Goal: Task Accomplishment & Management: Use online tool/utility

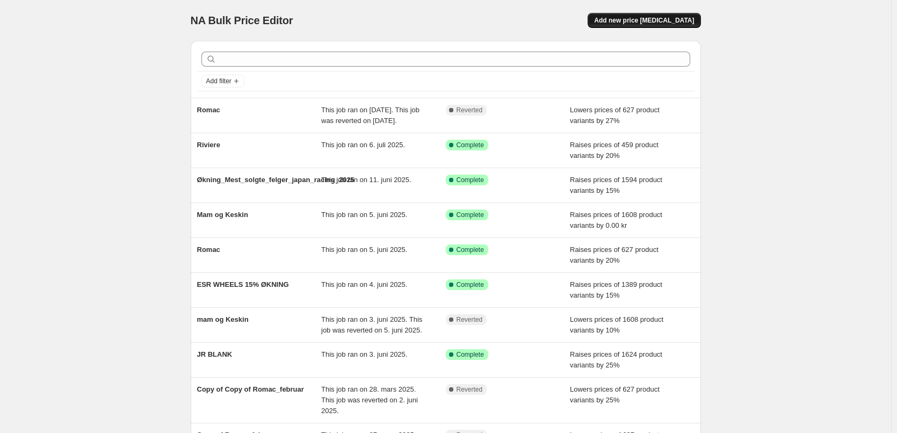
click at [662, 14] on button "Add new price [MEDICAL_DATA]" at bounding box center [643, 20] width 113 height 15
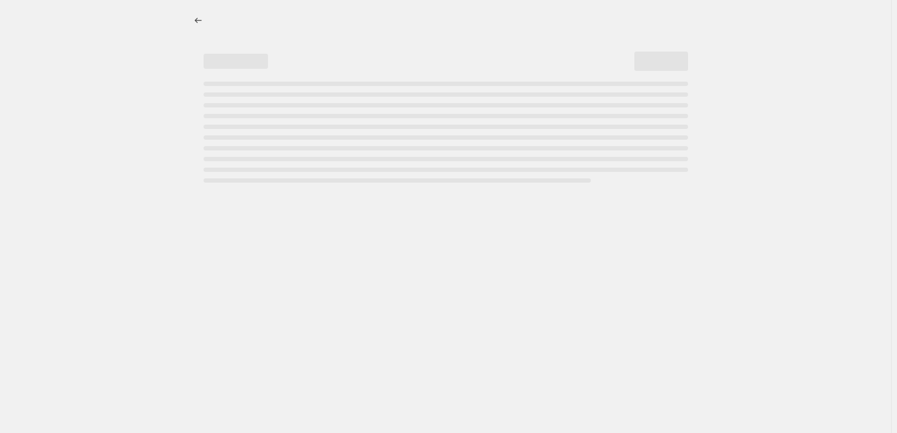
select select "percentage"
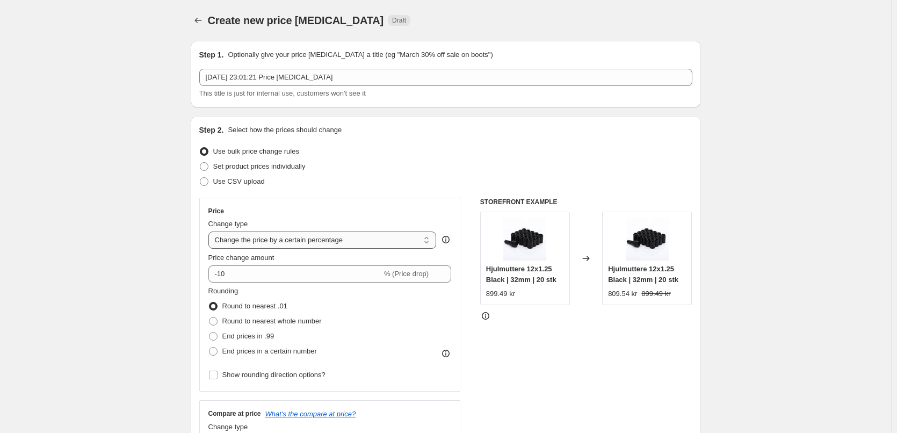
click at [297, 244] on select "Change the price to a certain amount Change the price by a certain amount Chang…" at bounding box center [322, 239] width 228 height 17
click at [210, 231] on select "Change the price to a certain amount Change the price by a certain amount Chang…" at bounding box center [322, 239] width 228 height 17
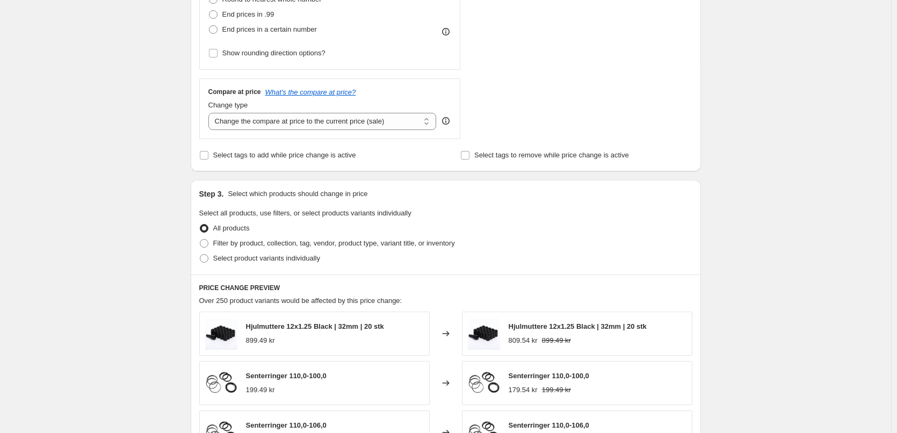
scroll to position [322, 0]
click at [267, 243] on span "Filter by product, collection, tag, vendor, product type, variant title, or inv…" at bounding box center [334, 242] width 242 height 8
click at [200, 239] on input "Filter by product, collection, tag, vendor, product type, variant title, or inv…" at bounding box center [200, 238] width 1 height 1
radio input "true"
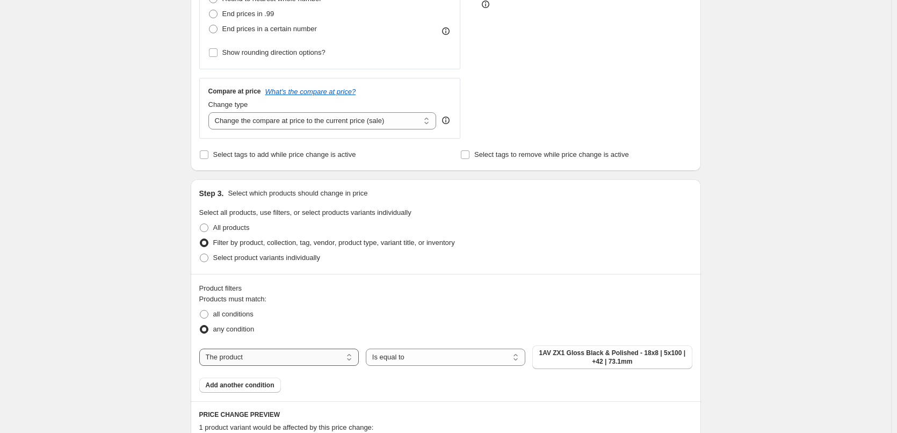
click at [332, 359] on select "The product The product's collection The product's tag The product's vendor The…" at bounding box center [278, 356] width 159 height 17
click at [488, 351] on select "Is equal to Is not equal to" at bounding box center [445, 356] width 159 height 17
click at [302, 360] on select "The product The product's collection The product's tag The product's vendor The…" at bounding box center [278, 356] width 159 height 17
select select "vendor"
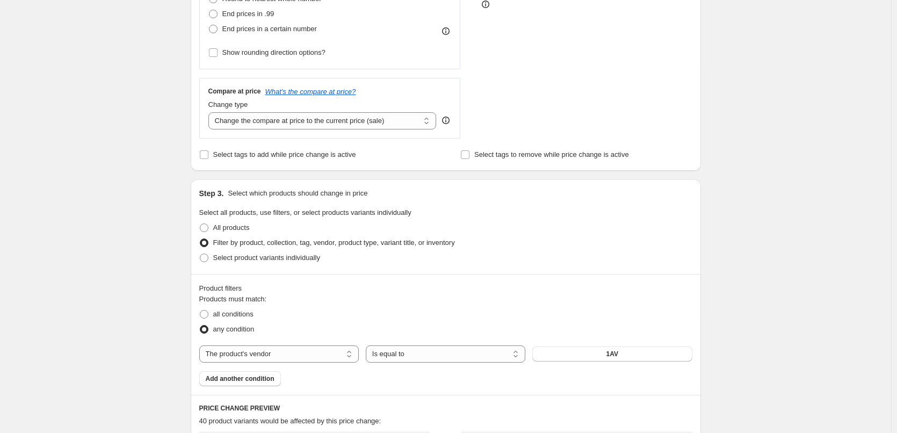
click at [581, 361] on button "1AV" at bounding box center [611, 353] width 159 height 15
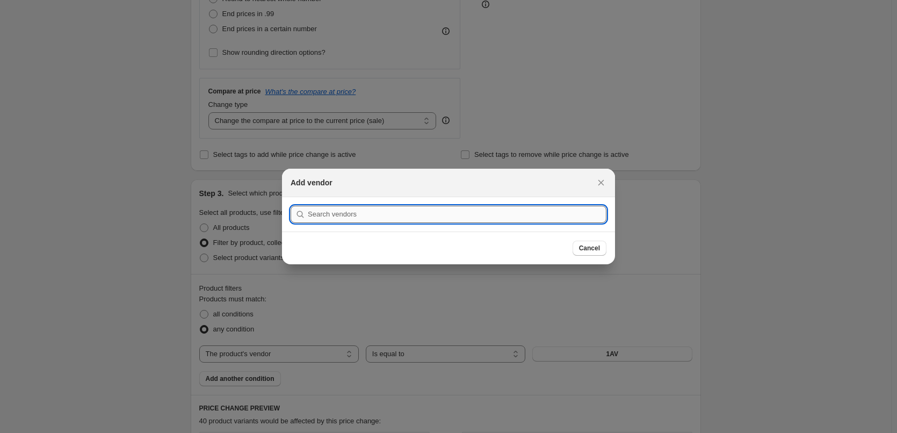
click at [433, 216] on input ":r2f:" at bounding box center [457, 214] width 299 height 17
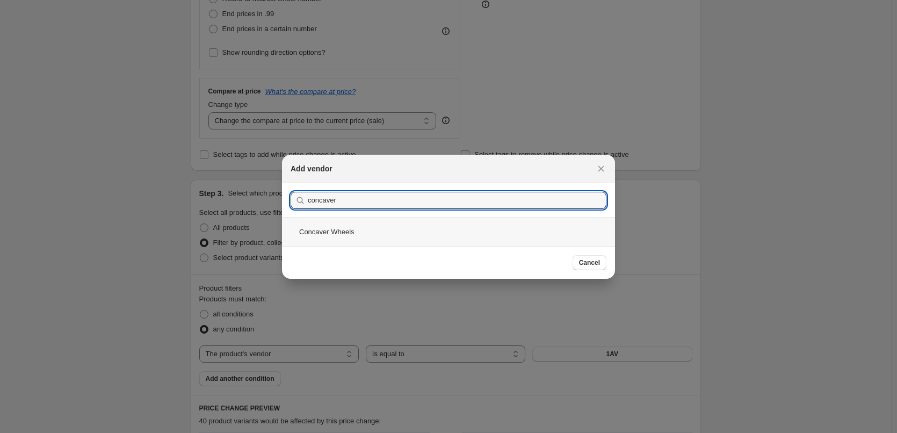
type input "concaver"
click at [339, 238] on div "Concaver Wheels" at bounding box center [448, 231] width 333 height 28
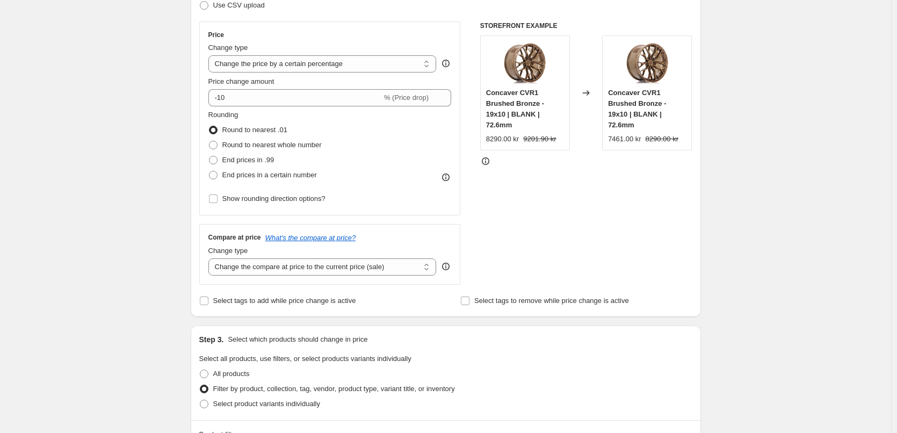
scroll to position [107, 0]
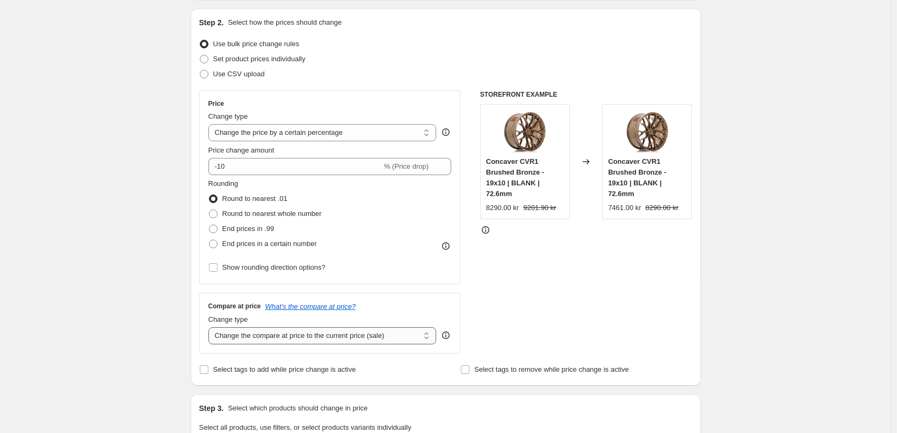
click at [297, 337] on select "Change the compare at price to the current price (sale) Change the compare at p…" at bounding box center [322, 335] width 228 height 17
select select "no_change"
click at [210, 327] on select "Change the compare at price to the current price (sale) Change the compare at p…" at bounding box center [322, 335] width 228 height 17
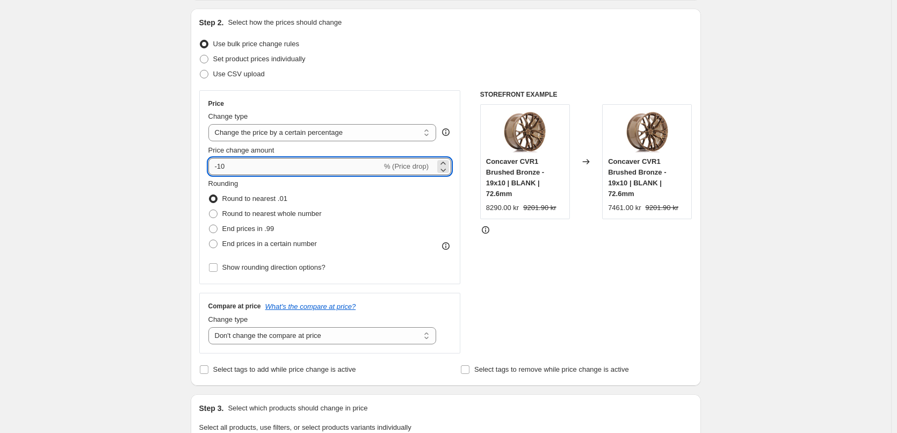
click at [304, 163] on input "-10" at bounding box center [294, 166] width 173 height 17
click at [284, 340] on select "Change the compare at price to the current price (sale) Change the compare at p…" at bounding box center [322, 335] width 228 height 17
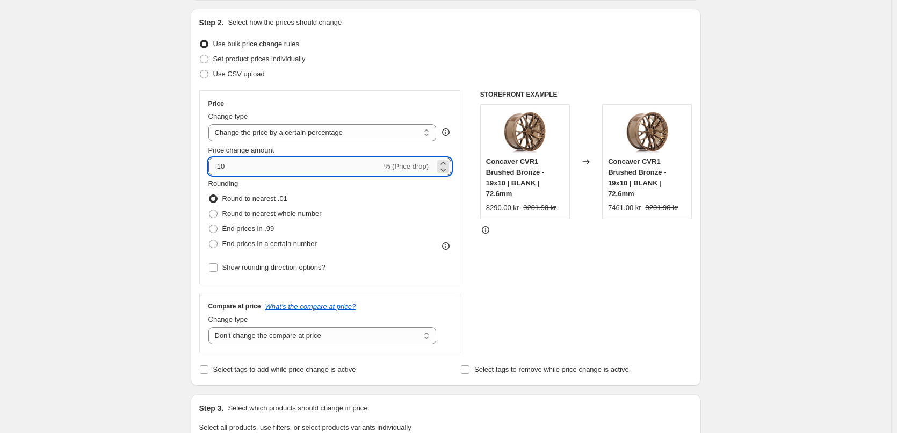
click at [317, 166] on input "-10" at bounding box center [294, 166] width 173 height 17
drag, startPoint x: 258, startPoint y: 169, endPoint x: 202, endPoint y: 177, distance: 55.9
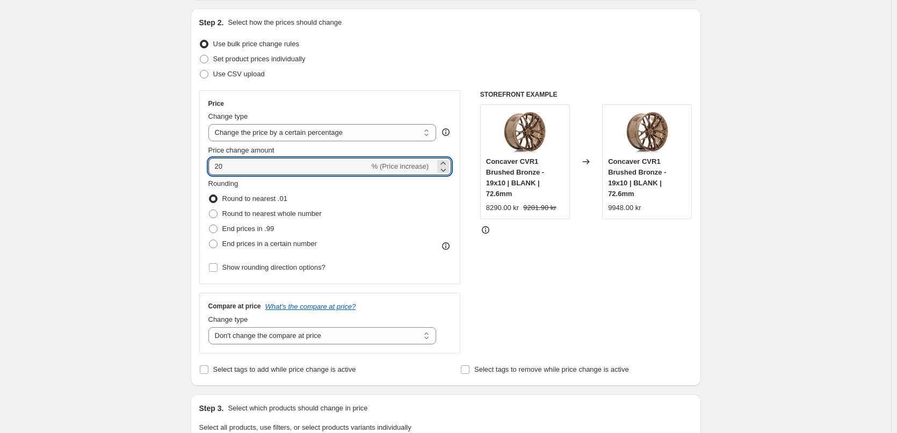
click at [202, 177] on div "Price Change type Change the price to a certain amount Change the price by a ce…" at bounding box center [329, 187] width 261 height 194
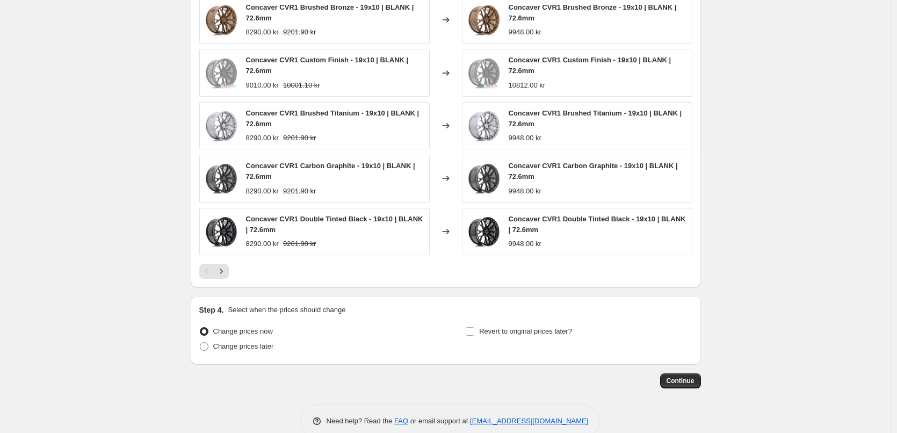
scroll to position [779, 0]
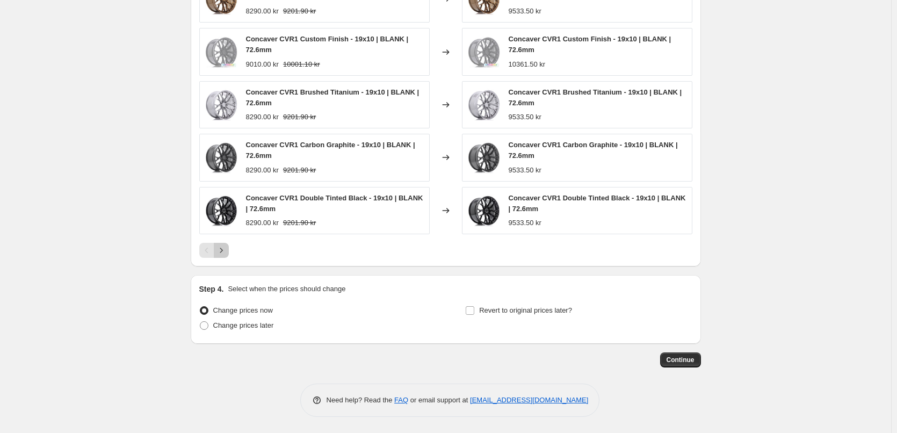
click at [227, 248] on icon "Next" at bounding box center [221, 250] width 11 height 11
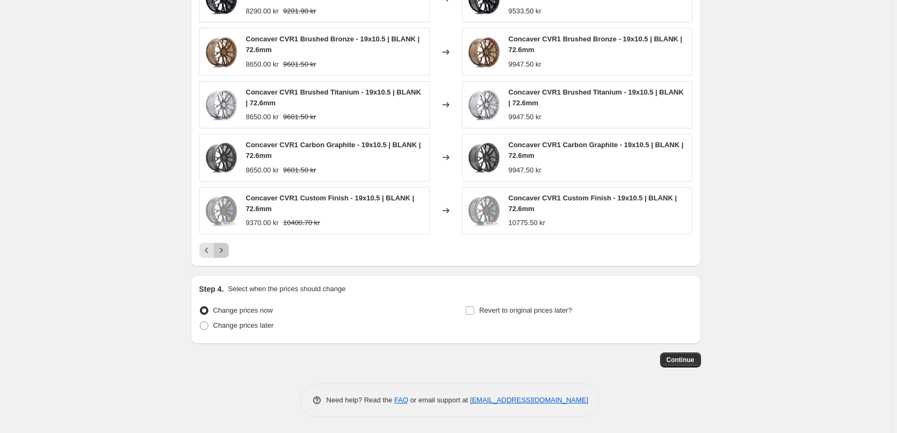
click at [227, 248] on icon "Next" at bounding box center [221, 250] width 11 height 11
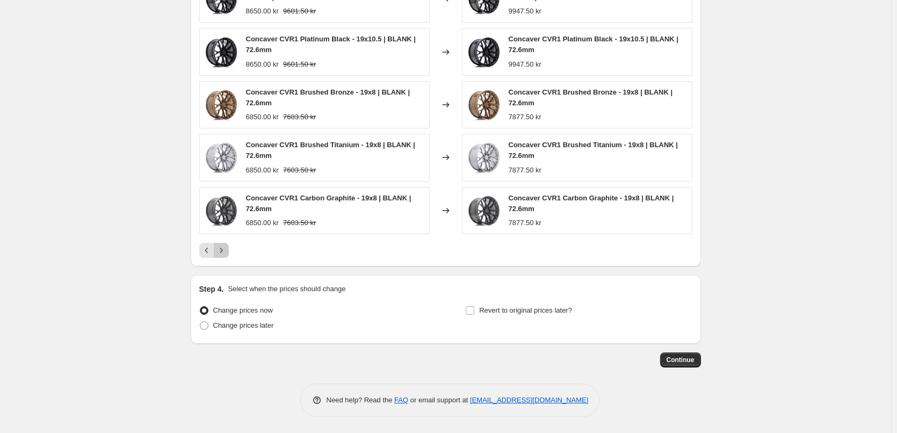
click at [227, 248] on icon "Next" at bounding box center [221, 250] width 11 height 11
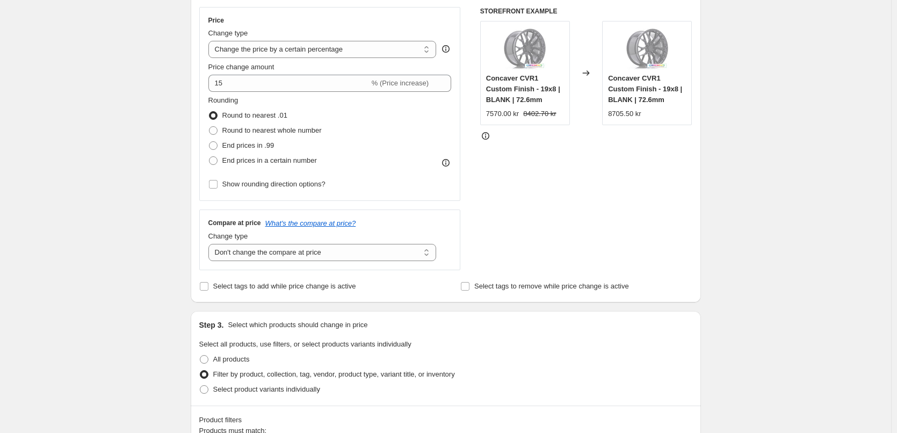
scroll to position [188, 0]
click at [321, 245] on div "Change type Change the compare at price to the current price (sale) Change the …" at bounding box center [322, 248] width 228 height 30
click at [321, 248] on select "Change the compare at price to the current price (sale) Change the compare at p…" at bounding box center [322, 254] width 228 height 17
click at [210, 246] on select "Change the compare at price to the current price (sale) Change the compare at p…" at bounding box center [322, 254] width 228 height 17
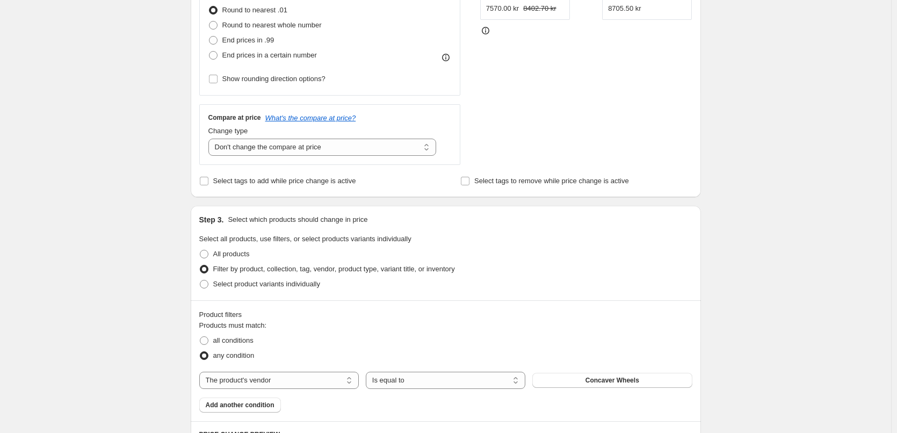
scroll to position [135, 0]
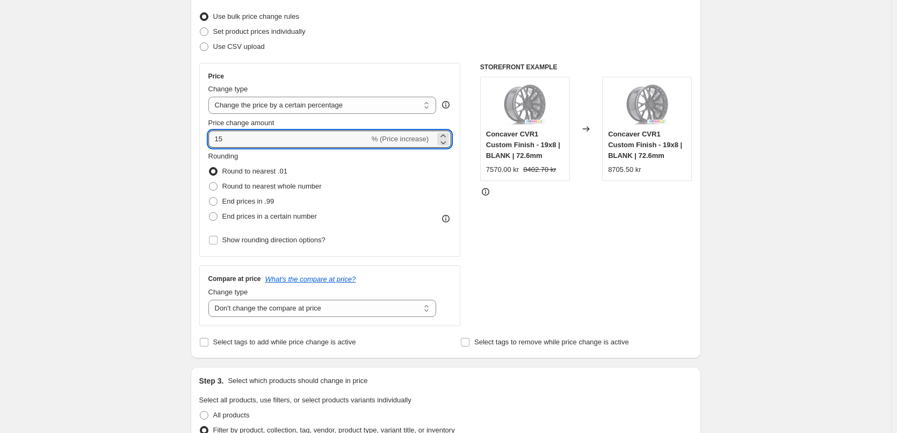
drag, startPoint x: 266, startPoint y: 147, endPoint x: 207, endPoint y: 147, distance: 59.1
click at [207, 147] on div "Price Change type Change the price to a certain amount Change the price by a ce…" at bounding box center [329, 160] width 261 height 194
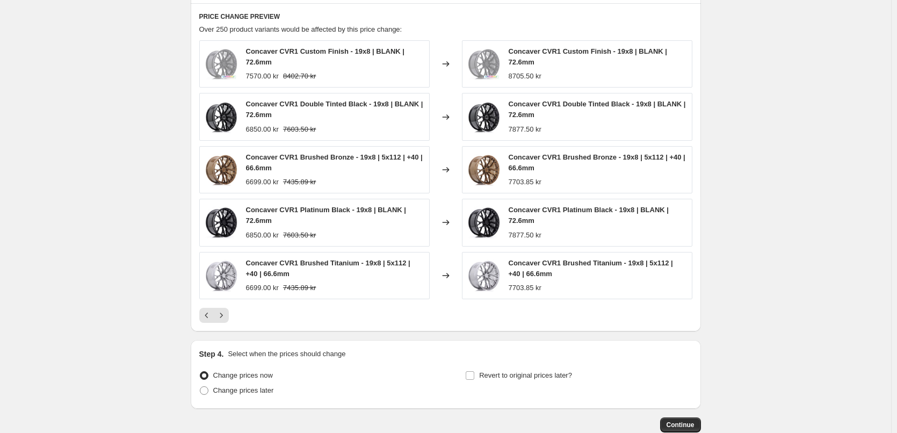
scroll to position [779, 0]
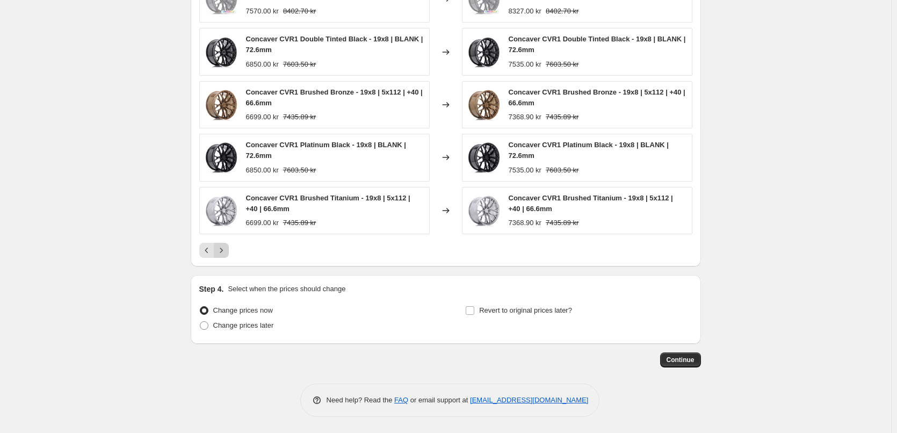
click at [219, 256] on button "Next" at bounding box center [221, 250] width 15 height 15
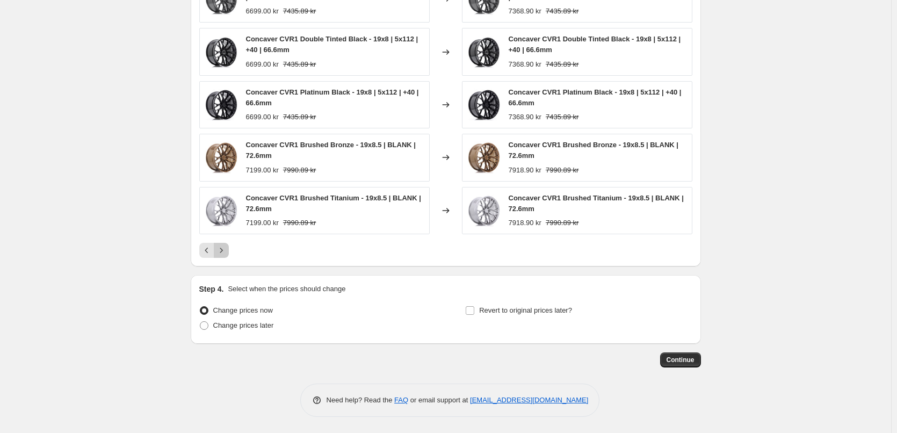
click at [219, 256] on button "Next" at bounding box center [221, 250] width 15 height 15
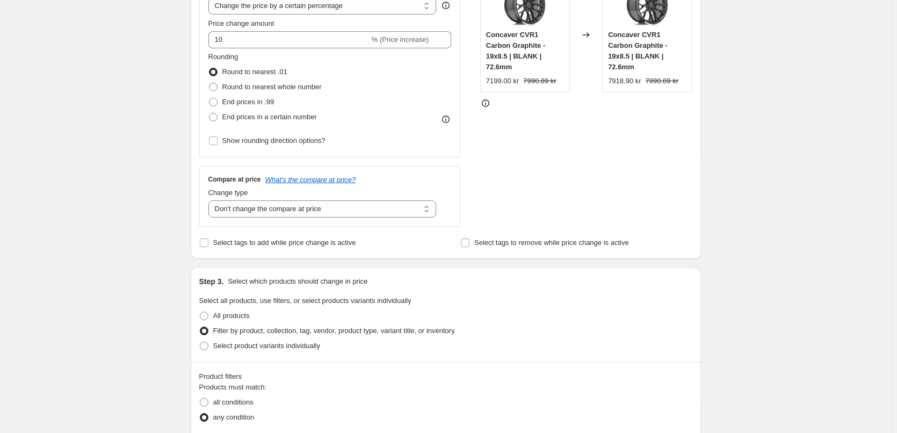
scroll to position [188, 0]
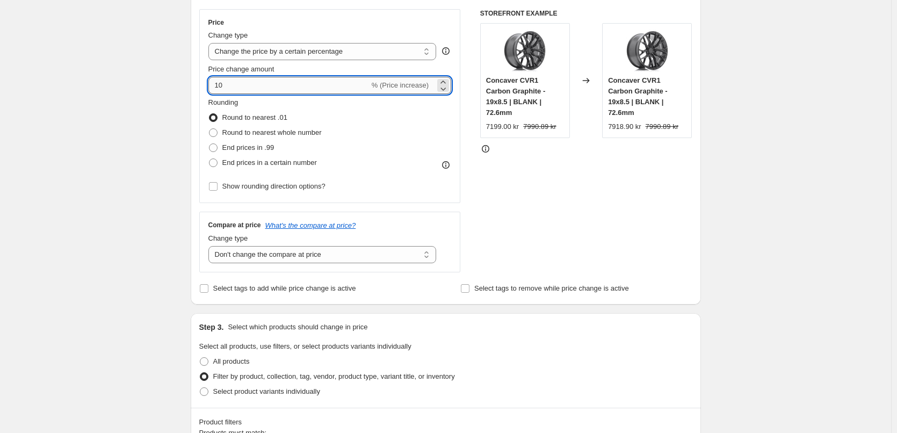
drag, startPoint x: 257, startPoint y: 87, endPoint x: 210, endPoint y: 88, distance: 46.2
click at [210, 88] on input "10" at bounding box center [288, 85] width 161 height 17
click at [265, 82] on input "10" at bounding box center [288, 85] width 161 height 17
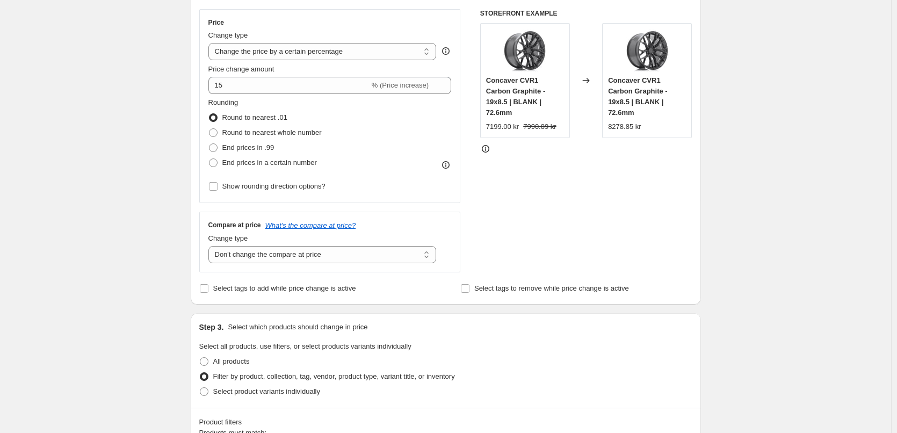
click at [676, 197] on div "STOREFRONT EXAMPLE Concaver CVR1 Carbon Graphite - 19x8.5 | BLANK | 72.6mm 7199…" at bounding box center [586, 140] width 212 height 263
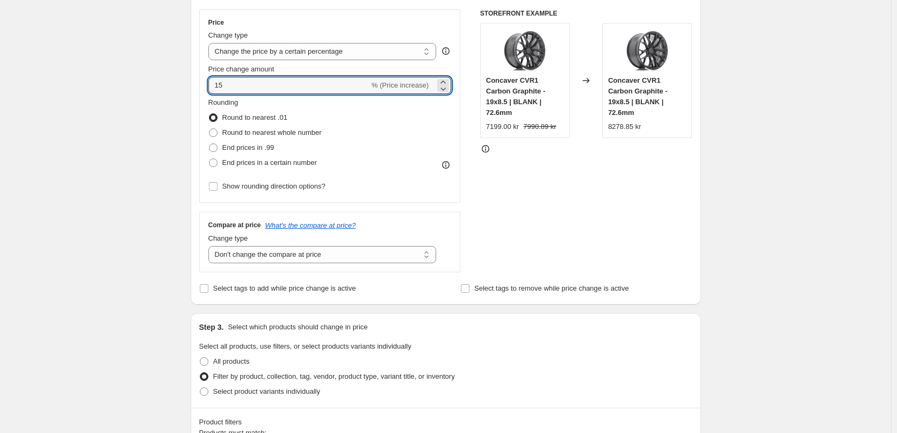
drag, startPoint x: 239, startPoint y: 82, endPoint x: 198, endPoint y: 90, distance: 41.6
click at [198, 90] on div "Step 2. Select how the prices should change Use bulk price change rules Set pro…" at bounding box center [446, 116] width 510 height 377
click at [235, 87] on input "15" at bounding box center [288, 85] width 161 height 17
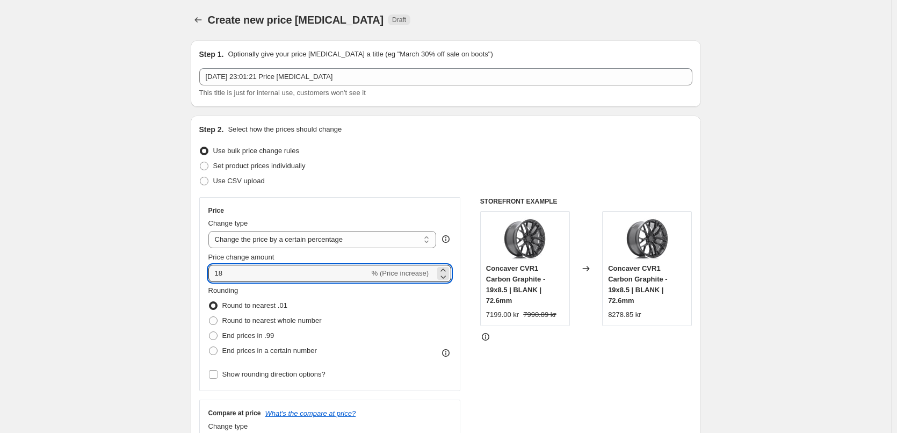
scroll to position [0, 0]
type input "18"
click at [203, 22] on icon "Price change jobs" at bounding box center [198, 20] width 11 height 11
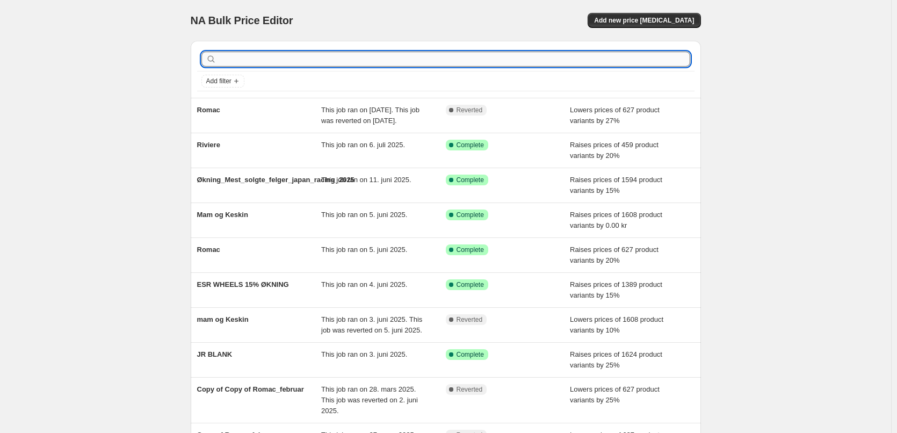
click at [346, 62] on input "text" at bounding box center [454, 59] width 471 height 15
click at [651, 21] on span "Add new price [MEDICAL_DATA]" at bounding box center [644, 20] width 100 height 9
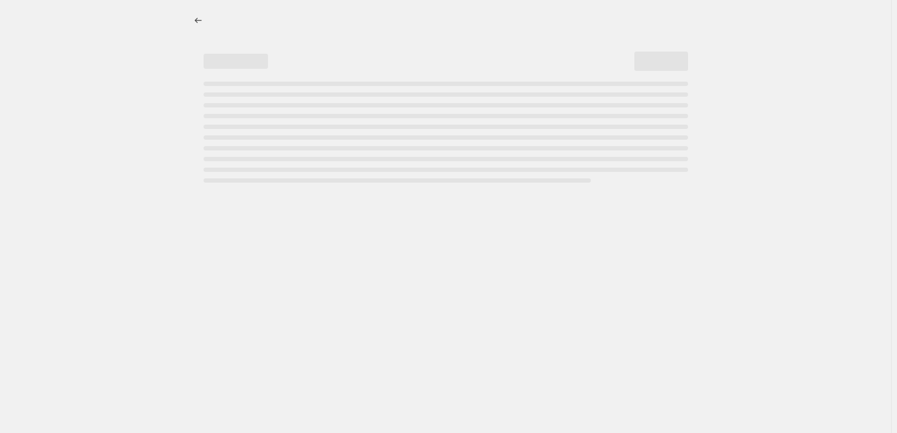
select select "percentage"
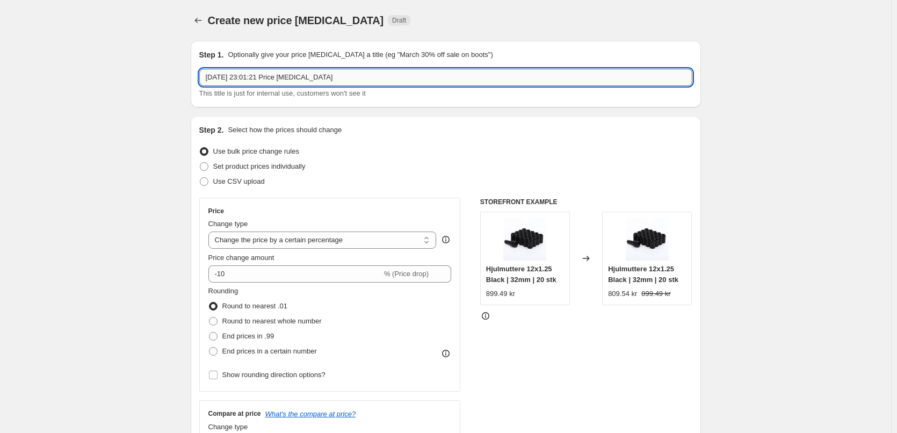
click at [359, 71] on input "[DATE] 23:01:21 Price [MEDICAL_DATA]" at bounding box center [445, 77] width 493 height 17
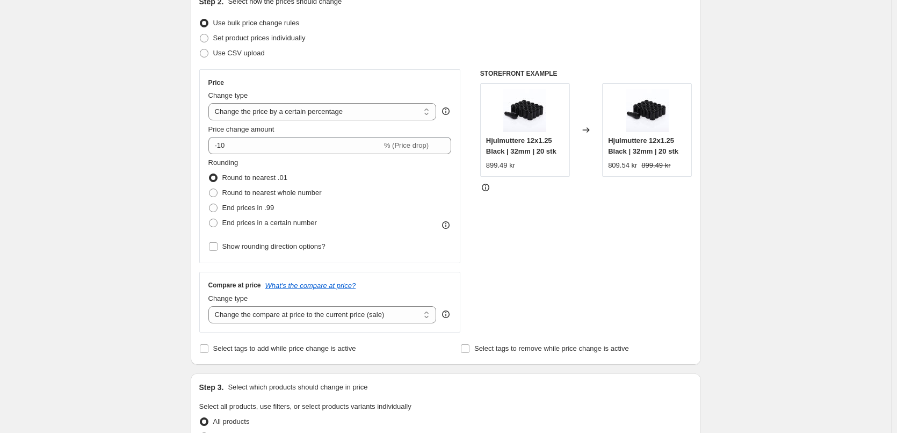
scroll to position [107, 0]
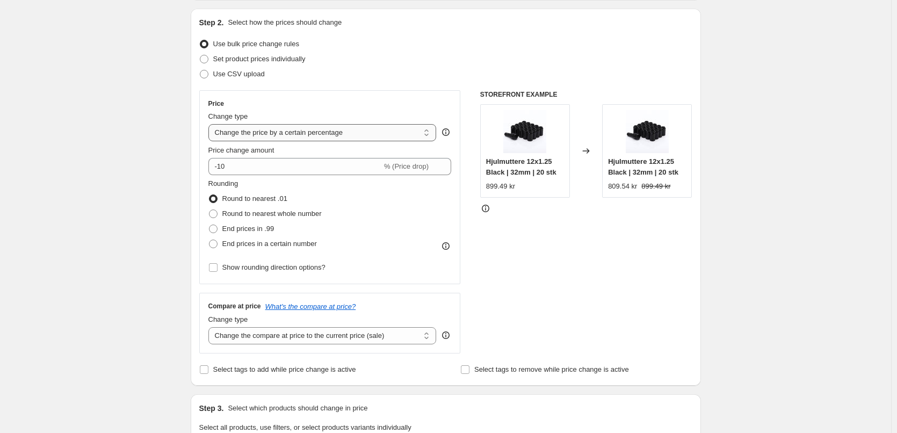
click at [326, 133] on select "Change the price to a certain amount Change the price by a certain amount Chang…" at bounding box center [322, 132] width 228 height 17
click at [354, 95] on div "Price Change type Change the price to a certain amount Change the price by a ce…" at bounding box center [329, 187] width 261 height 194
click at [294, 338] on select "Change the compare at price to the current price (sale) Change the compare at p…" at bounding box center [322, 335] width 228 height 17
click at [210, 327] on select "Change the compare at price to the current price (sale) Change the compare at p…" at bounding box center [322, 335] width 228 height 17
click at [294, 325] on div "Change type" at bounding box center [322, 319] width 228 height 11
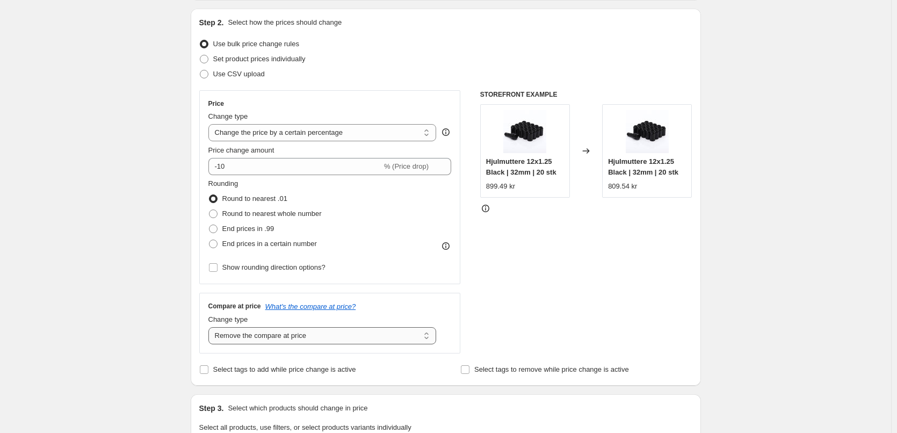
click at [294, 337] on select "Change the compare at price to the current price (sale) Change the compare at p…" at bounding box center [322, 335] width 228 height 17
select select "no_change"
click at [210, 327] on select "Change the compare at price to the current price (sale) Change the compare at p…" at bounding box center [322, 335] width 228 height 17
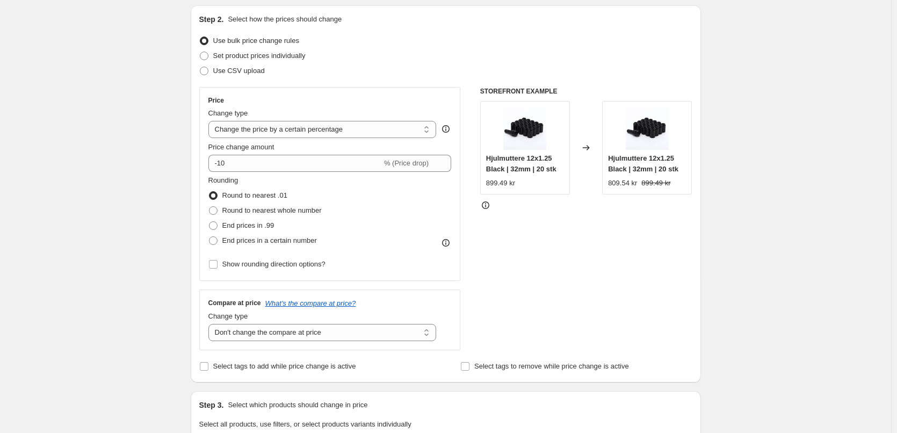
scroll to position [376, 0]
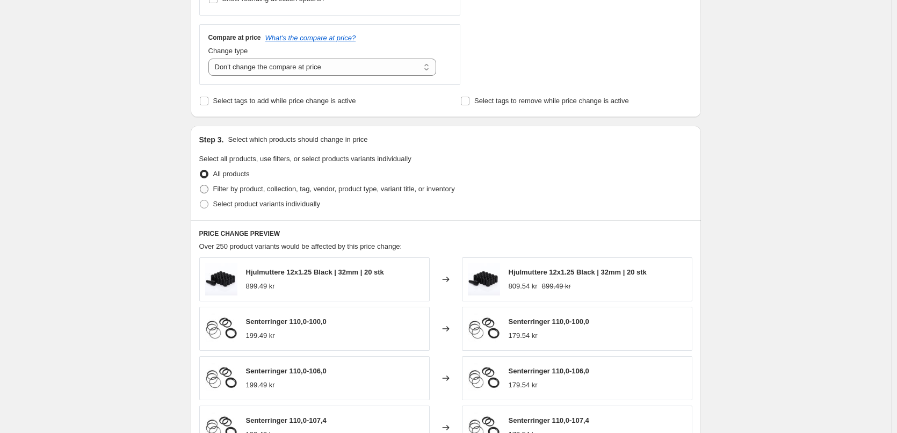
click at [289, 192] on span "Filter by product, collection, tag, vendor, product type, variant title, or inv…" at bounding box center [334, 189] width 242 height 8
click at [200, 185] on input "Filter by product, collection, tag, vendor, product type, variant title, or inv…" at bounding box center [200, 185] width 1 height 1
radio input "true"
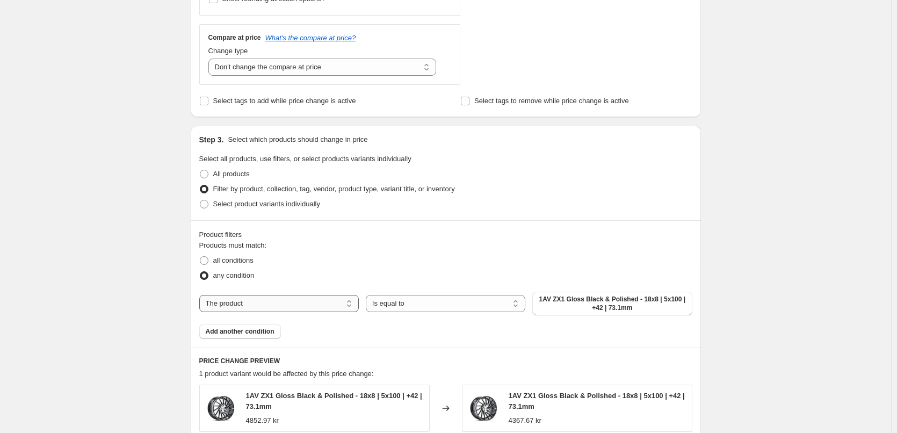
click at [299, 305] on select "The product The product's collection The product's tag The product's vendor The…" at bounding box center [278, 303] width 159 height 17
select select "vendor"
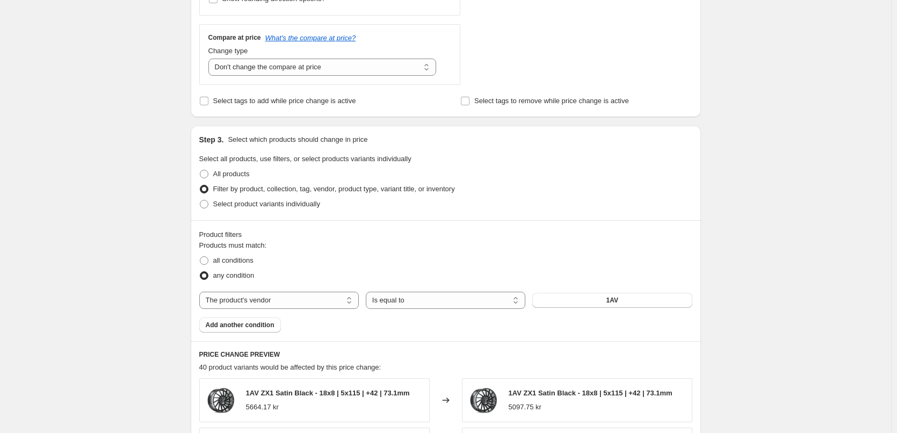
click at [574, 304] on button "1AV" at bounding box center [611, 300] width 159 height 15
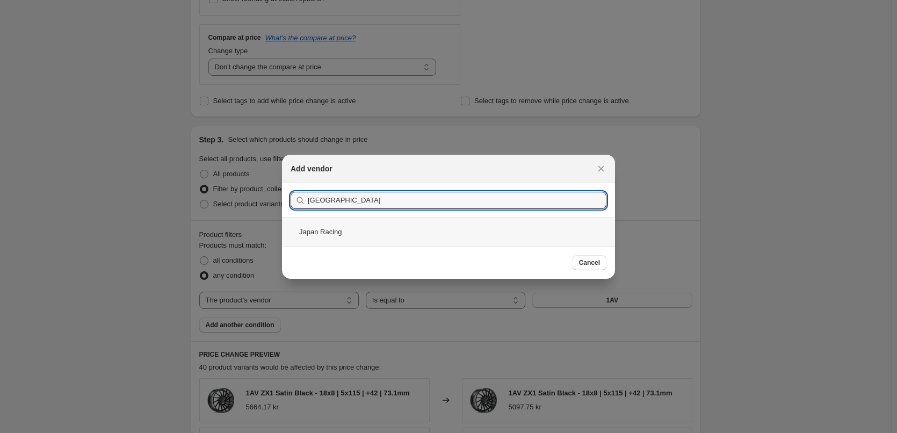
type input "[GEOGRAPHIC_DATA]"
click at [368, 230] on div "Japan Racing" at bounding box center [448, 231] width 333 height 28
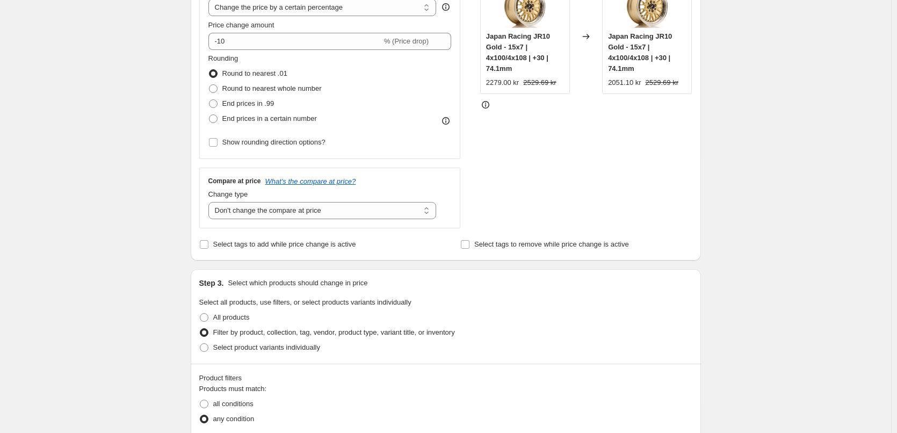
scroll to position [215, 0]
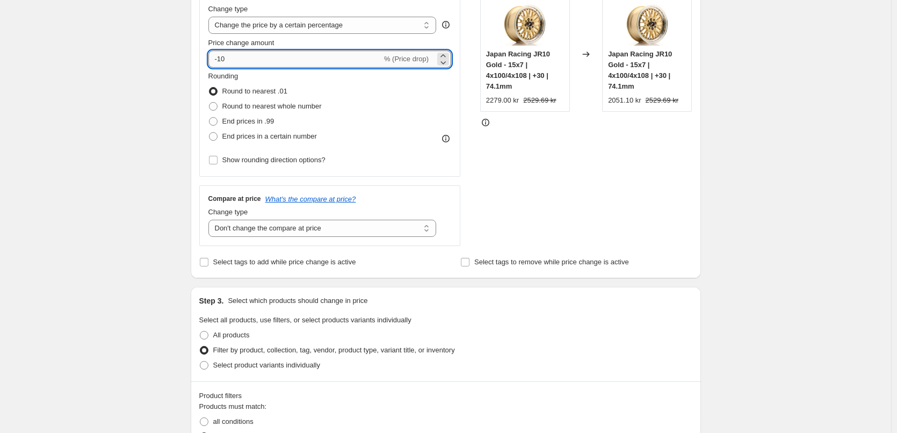
click at [310, 59] on input "-10" at bounding box center [294, 58] width 173 height 17
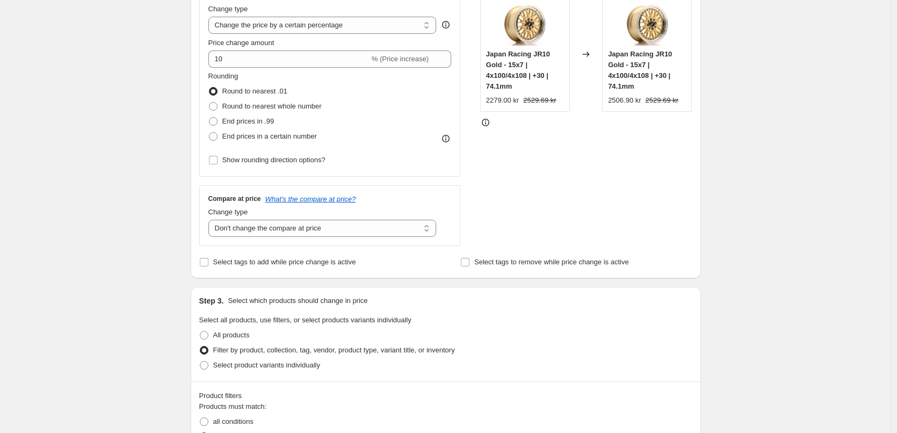
click at [528, 162] on div "STOREFRONT EXAMPLE Japan Racing JR10 Gold - 15x7 | 4x100/4x108 | +30 | 74.1mm 2…" at bounding box center [586, 114] width 212 height 263
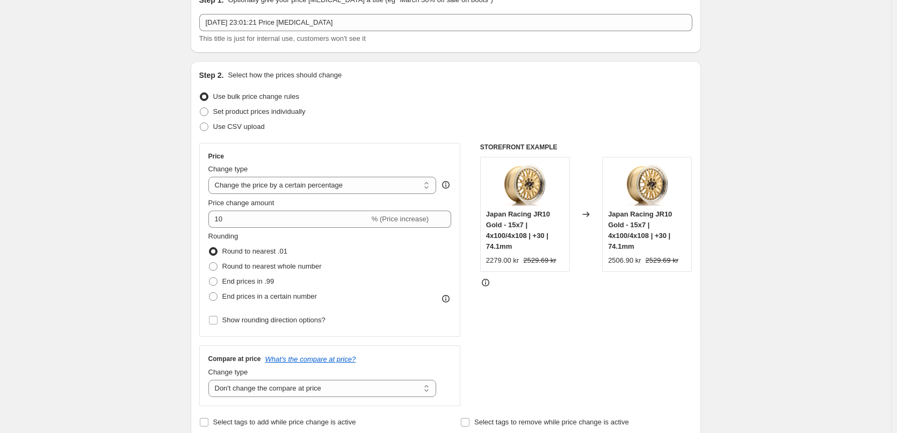
scroll to position [54, 0]
click at [248, 223] on input "10" at bounding box center [288, 220] width 161 height 17
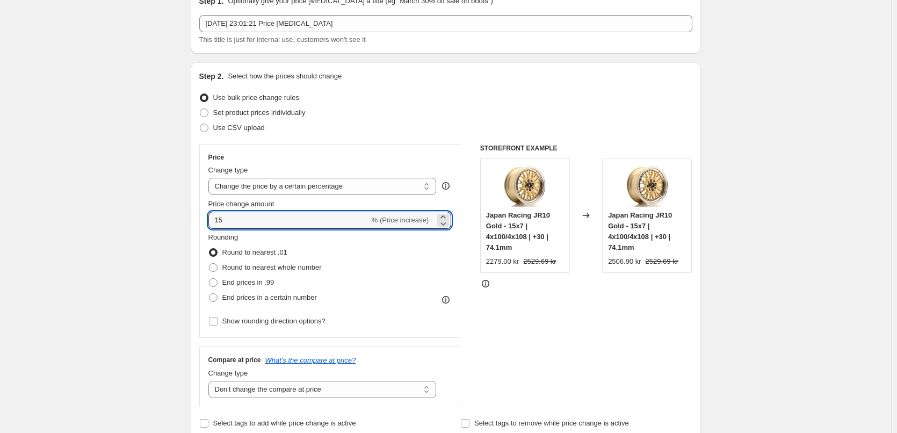
type input "15"
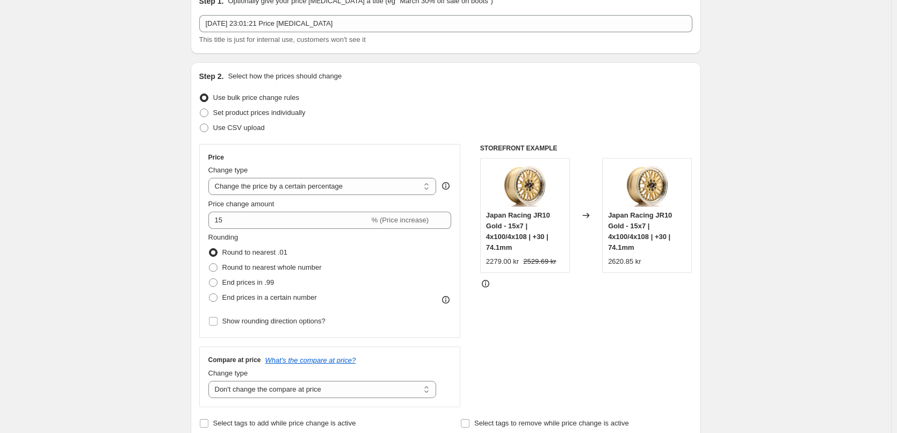
click at [553, 334] on div "STOREFRONT EXAMPLE Japan Racing JR10 Gold - 15x7 | 4x100/4x108 | +30 | 74.1mm 2…" at bounding box center [586, 275] width 212 height 263
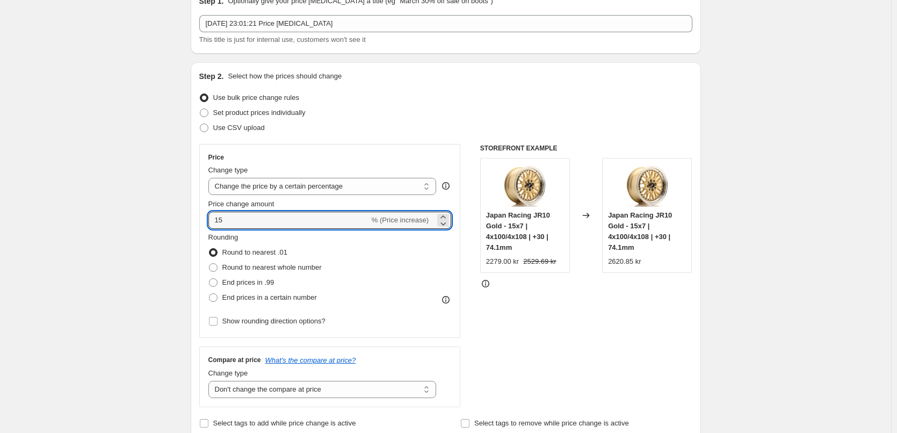
drag, startPoint x: 247, startPoint y: 223, endPoint x: 207, endPoint y: 228, distance: 40.6
click at [207, 228] on div "Price Change type Change the price to a certain amount Change the price by a ce…" at bounding box center [329, 241] width 261 height 194
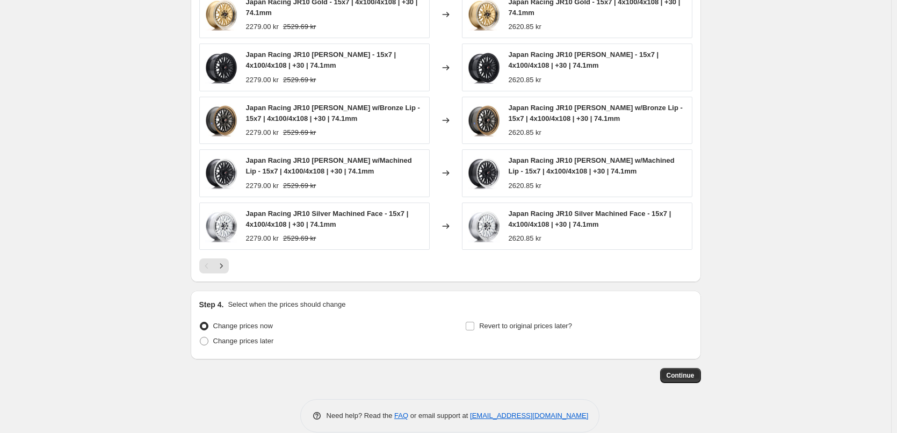
scroll to position [779, 0]
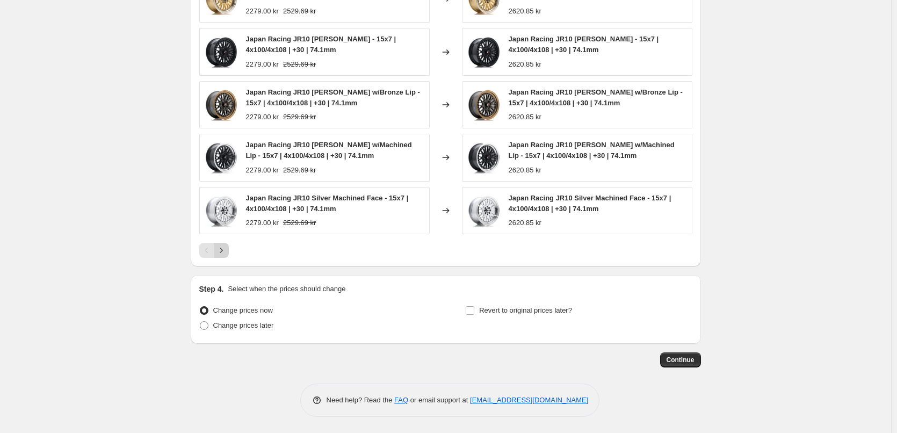
click at [217, 244] on button "Next" at bounding box center [221, 250] width 15 height 15
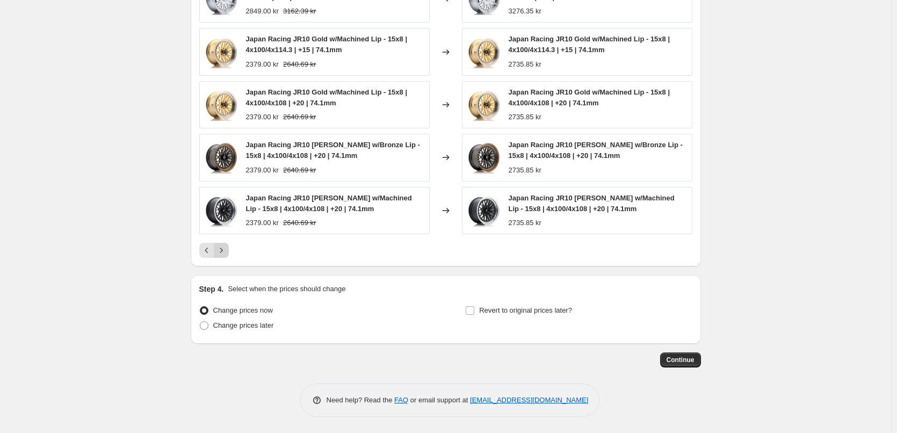
click at [217, 244] on button "Next" at bounding box center [221, 250] width 15 height 15
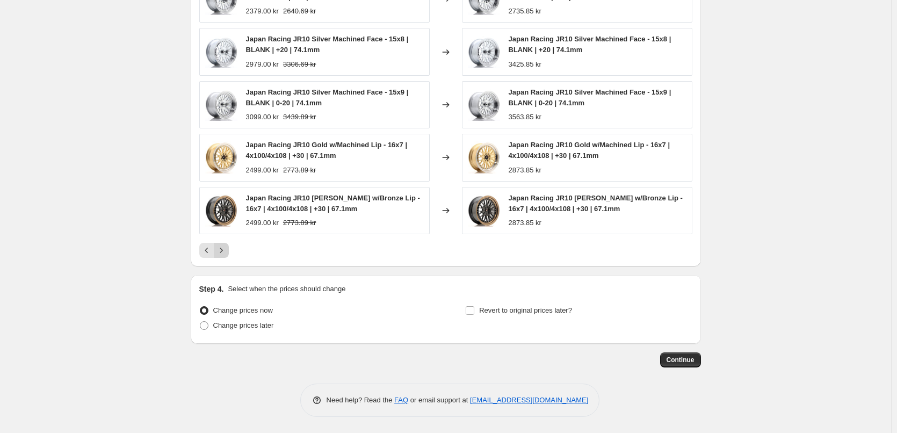
click at [217, 244] on button "Next" at bounding box center [221, 250] width 15 height 15
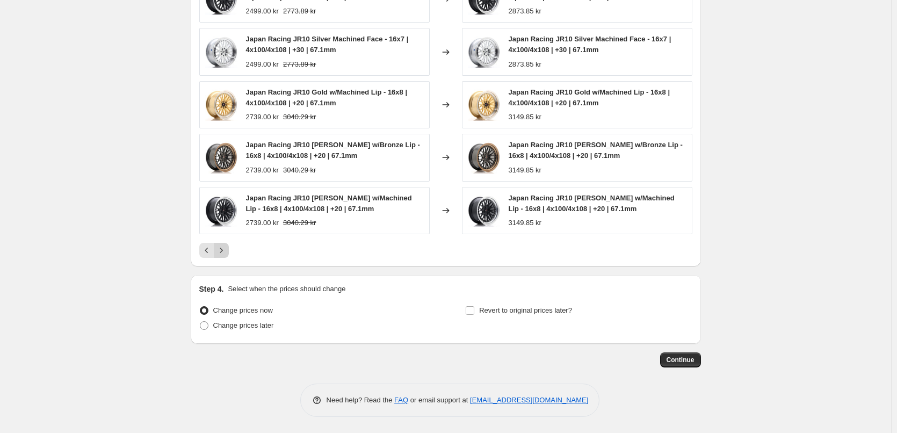
click at [217, 244] on button "Next" at bounding box center [221, 250] width 15 height 15
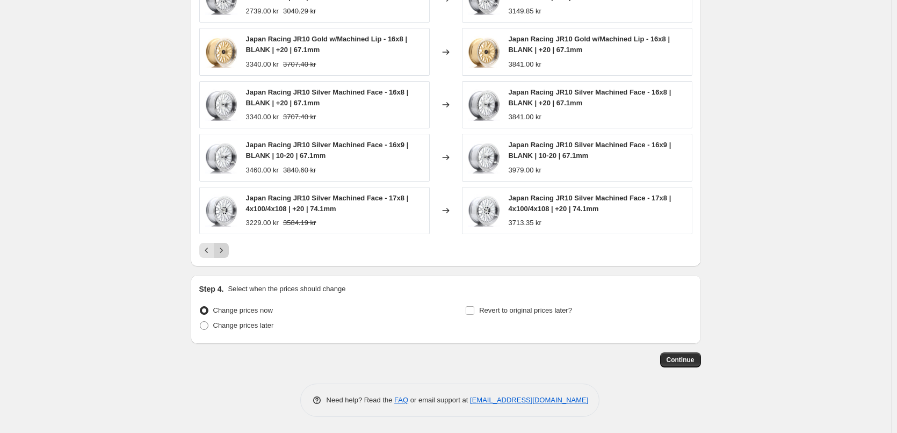
click at [217, 244] on button "Next" at bounding box center [221, 250] width 15 height 15
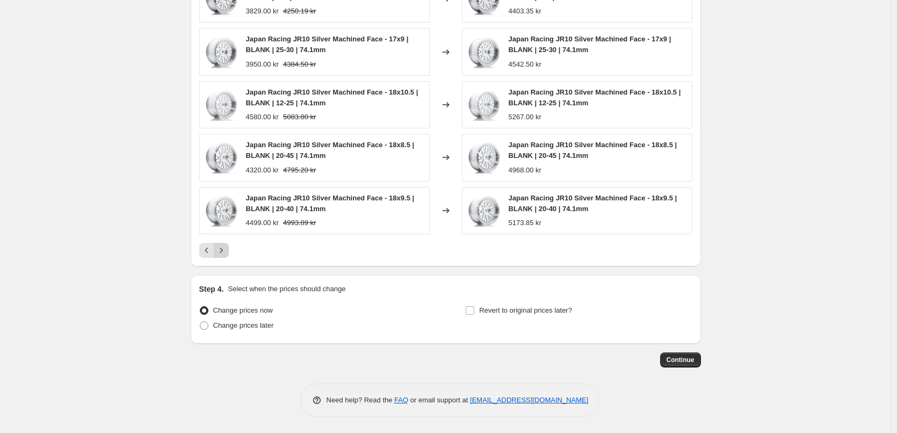
click at [217, 244] on button "Next" at bounding box center [221, 250] width 15 height 15
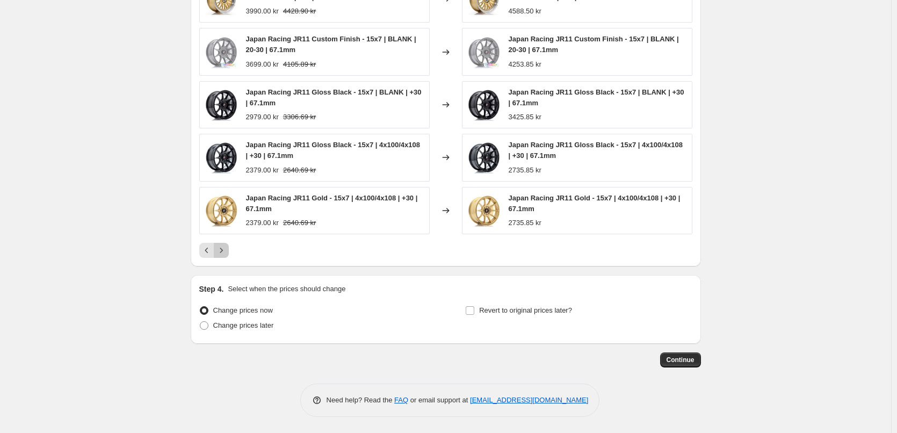
click at [217, 244] on button "Next" at bounding box center [221, 250] width 15 height 15
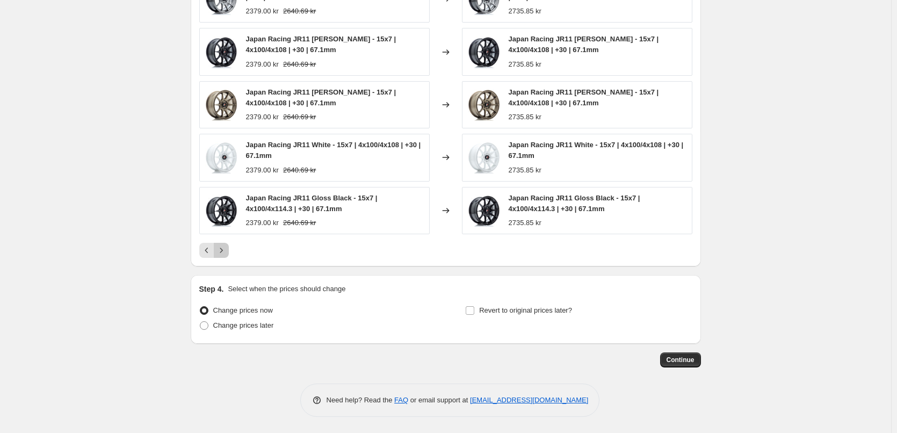
click at [217, 244] on button "Next" at bounding box center [221, 250] width 15 height 15
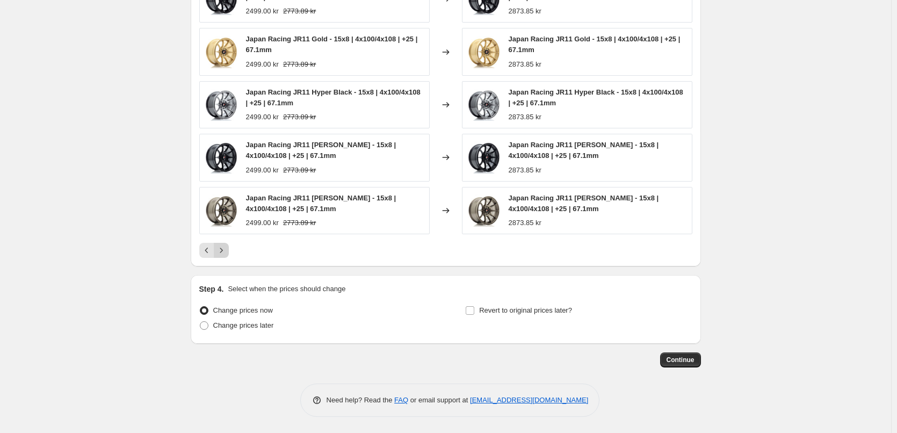
click at [217, 244] on button "Next" at bounding box center [221, 250] width 15 height 15
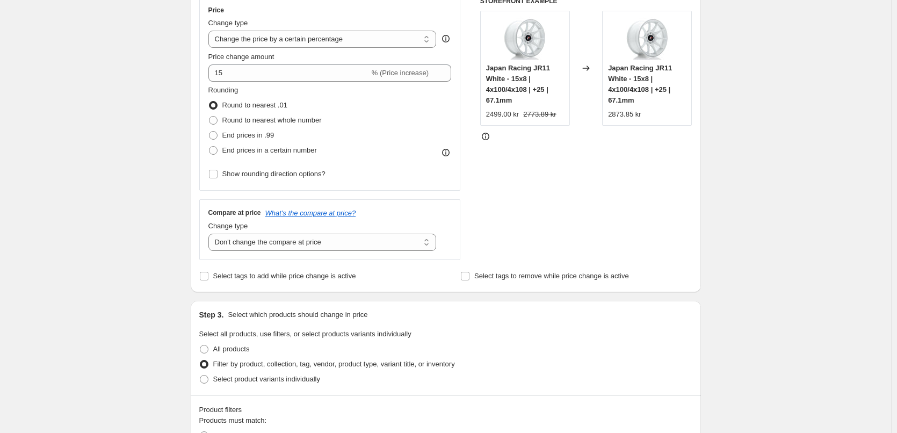
scroll to position [188, 0]
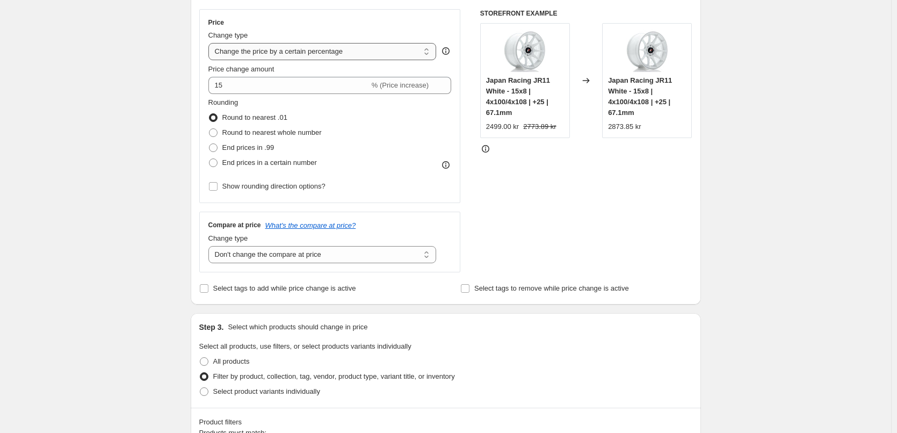
click at [265, 48] on select "Change the price to a certain amount Change the price by a certain amount Chang…" at bounding box center [322, 51] width 228 height 17
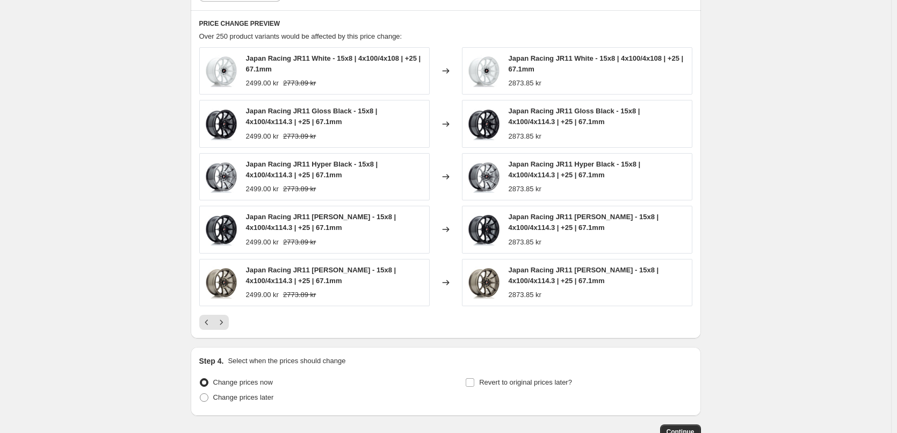
scroll to position [725, 0]
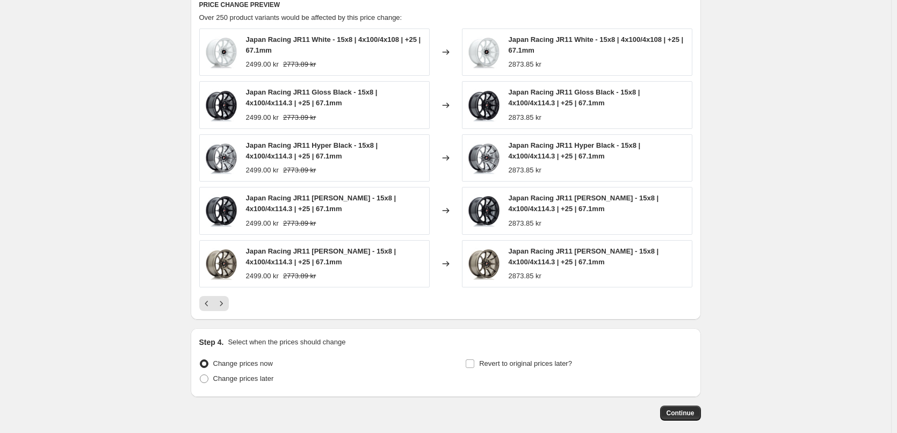
click at [224, 303] on icon "Next" at bounding box center [221, 303] width 11 height 11
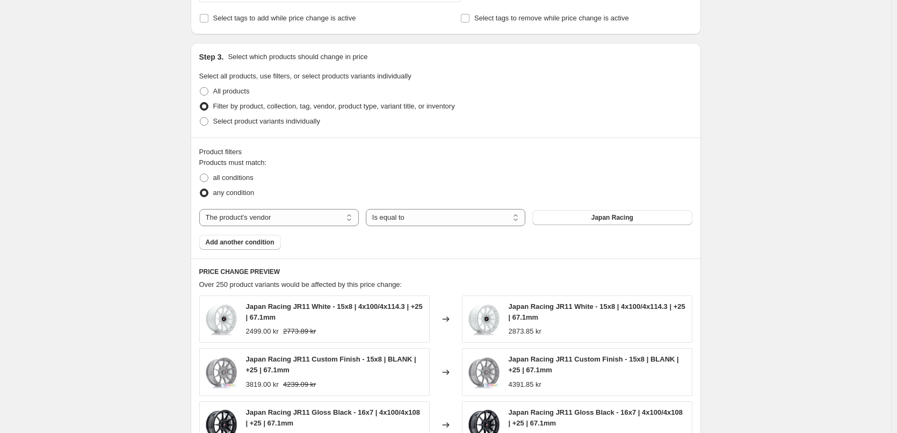
scroll to position [457, 0]
click at [257, 223] on select "The product The product's collection The product's tag The product's vendor The…" at bounding box center [278, 218] width 159 height 17
select select "title"
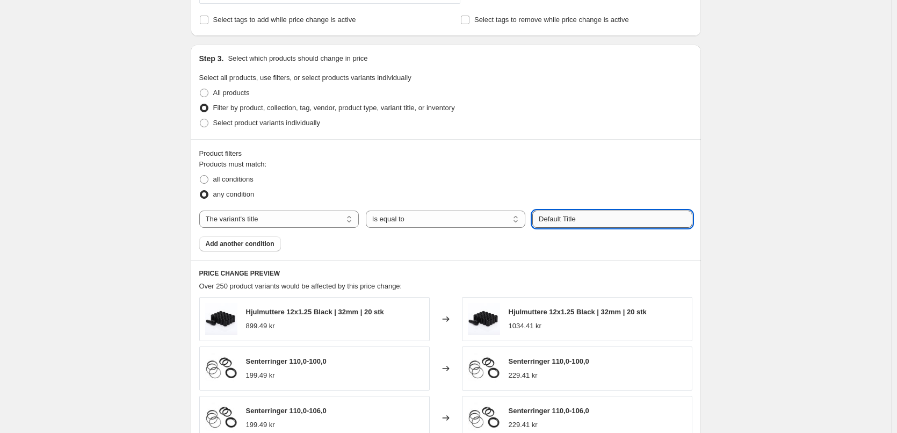
click at [567, 219] on input "Default Title" at bounding box center [611, 218] width 159 height 17
paste input "Japan Racing JR28 Platinum Bronze - 19x8.5 | 5x120 | +35 | 72.6mm"
click at [623, 213] on input "Japan Racing JR28 Platinum Bronze - 19x8.5 | 5x120 | +35 | 72.6mm" at bounding box center [611, 218] width 159 height 17
paste input "text"
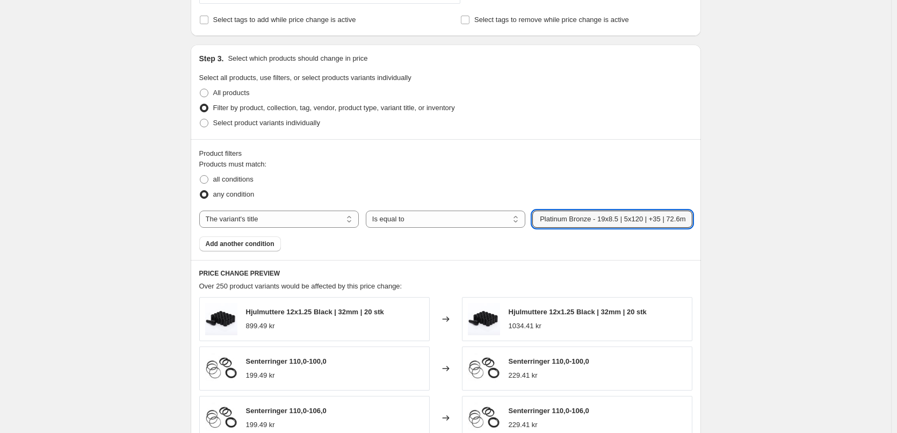
type input "Japan Racing JR28 Platinum Bronze - 19x8.5 | 5x120 | +35 | 72.6mm"
click at [540, 237] on div "Products must match: all conditions any condition The product The product's col…" at bounding box center [445, 205] width 493 height 92
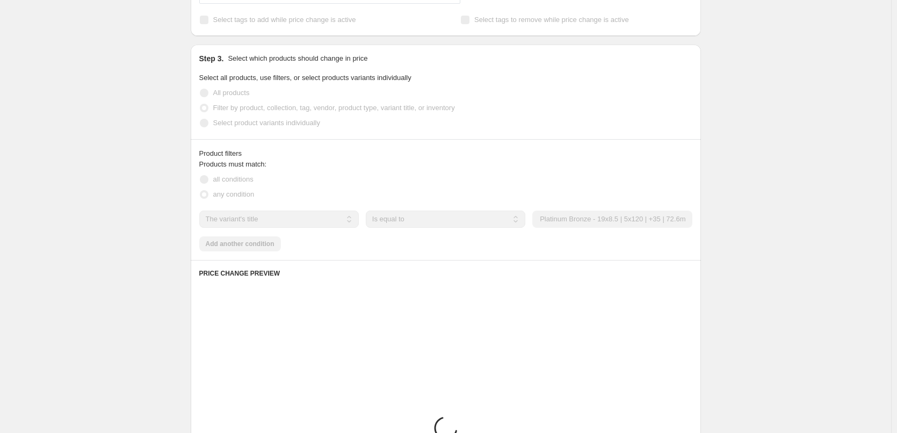
scroll to position [0, 0]
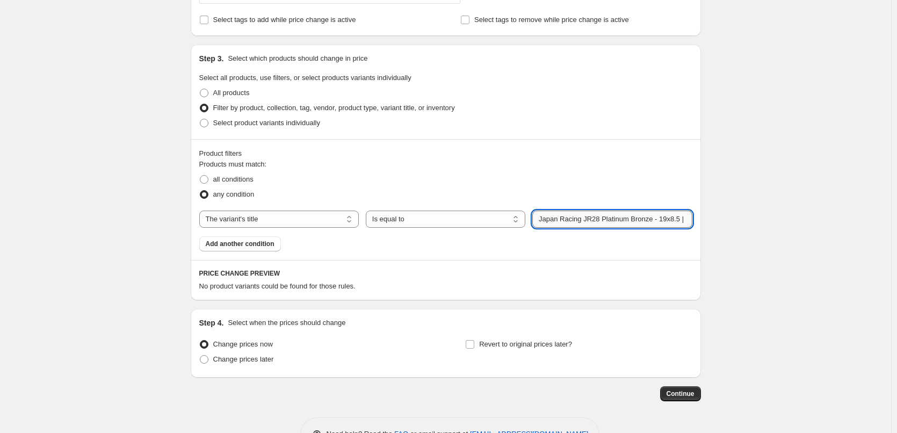
click at [568, 211] on input "Japan Racing JR28 Platinum Bronze - 19x8.5 | 5x120 | +35 | 72.6mm" at bounding box center [611, 218] width 159 height 17
click at [566, 250] on div "Products must match: all conditions any condition The product The product's col…" at bounding box center [445, 205] width 493 height 92
click at [329, 223] on select "The product The product's collection The product's tag The product's vendor The…" at bounding box center [278, 218] width 159 height 17
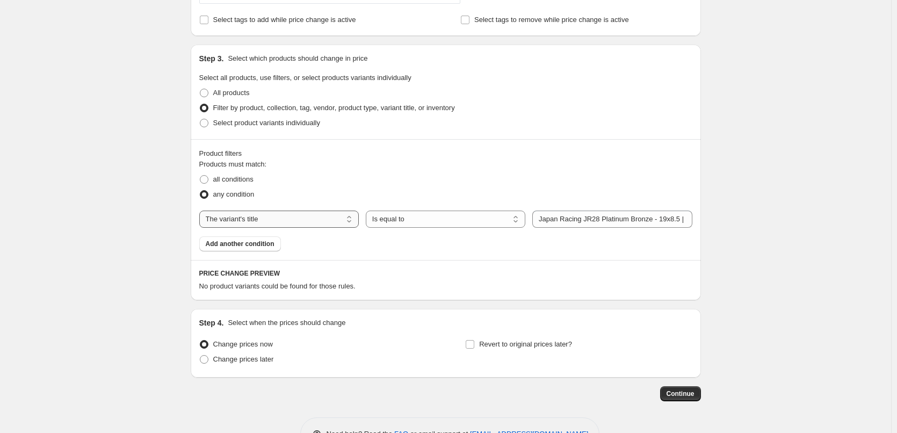
select select "product"
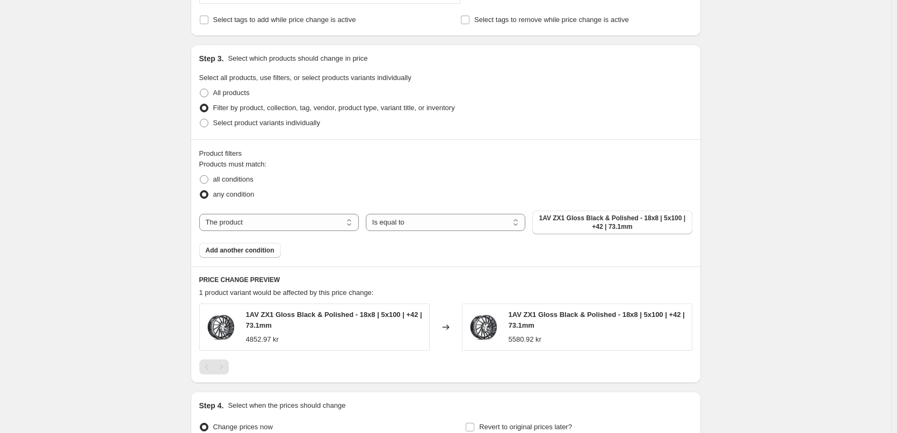
click at [584, 220] on span "1AV ZX1 Gloss Black & Polished - 18x8 | 5x100 | +42 | 73.1mm" at bounding box center [612, 222] width 147 height 17
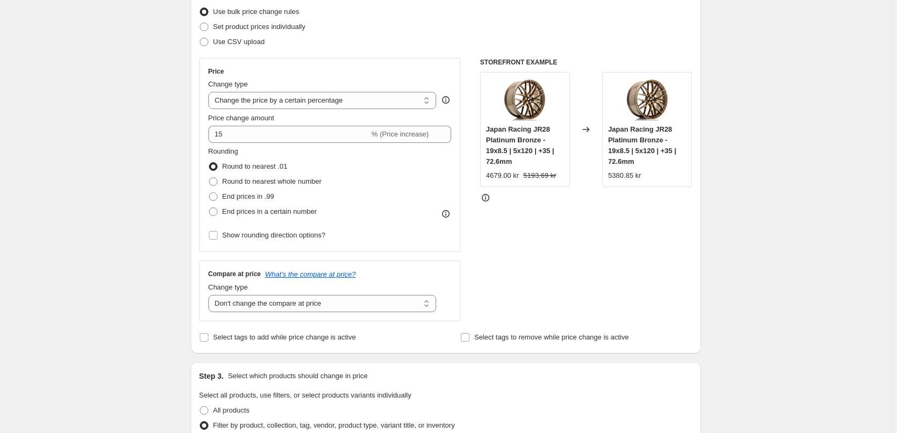
scroll to position [135, 0]
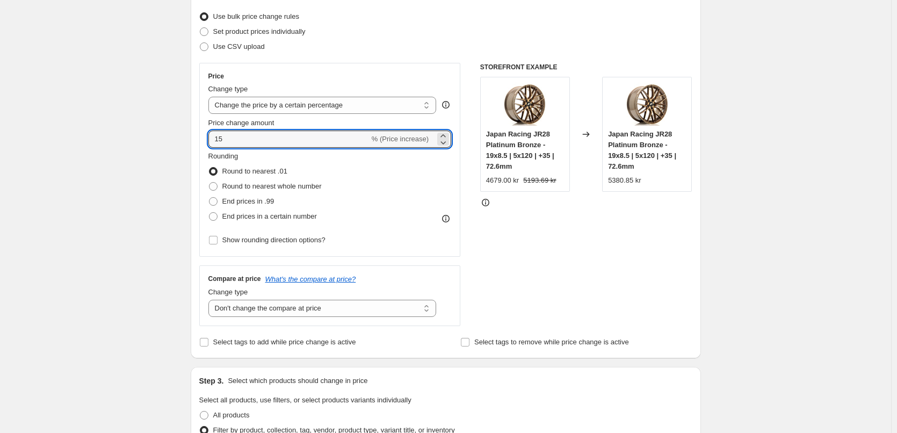
drag, startPoint x: 232, startPoint y: 139, endPoint x: 198, endPoint y: 141, distance: 34.4
click at [198, 141] on div "Step 2. Select how the prices should change Use bulk price change rules Set pro…" at bounding box center [446, 169] width 510 height 377
click at [263, 144] on input "15" at bounding box center [288, 138] width 161 height 17
drag, startPoint x: 263, startPoint y: 144, endPoint x: 203, endPoint y: 146, distance: 59.6
click at [203, 146] on div "Price Change type Change the price to a certain amount Change the price by a ce…" at bounding box center [329, 160] width 261 height 194
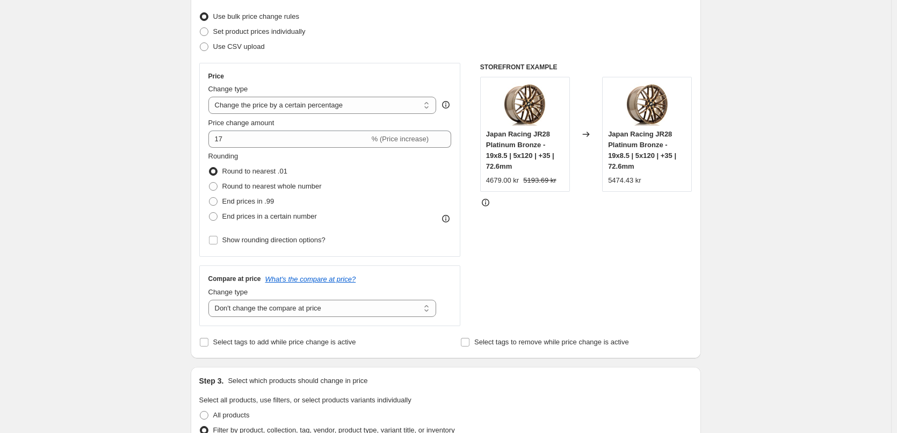
click at [320, 148] on div "Price Change type Change the price to a certain amount Change the price by a ce…" at bounding box center [329, 160] width 243 height 176
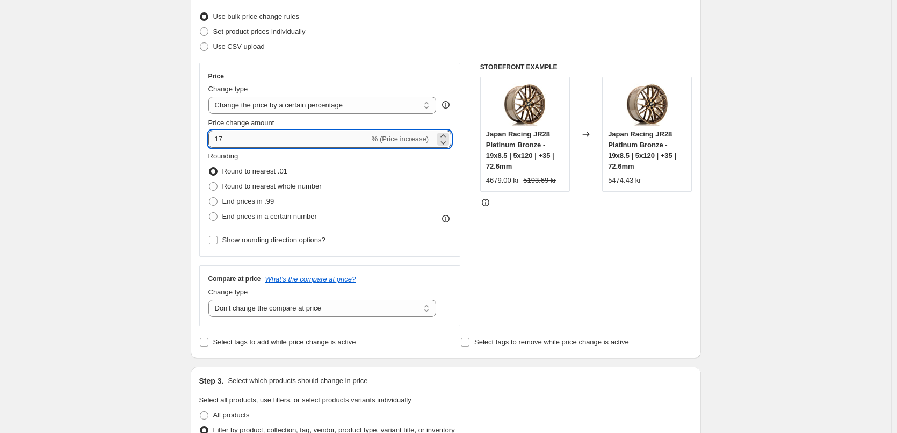
click at [313, 138] on input "17" at bounding box center [288, 138] width 161 height 17
type input "18"
click at [313, 138] on input "18" at bounding box center [288, 138] width 161 height 17
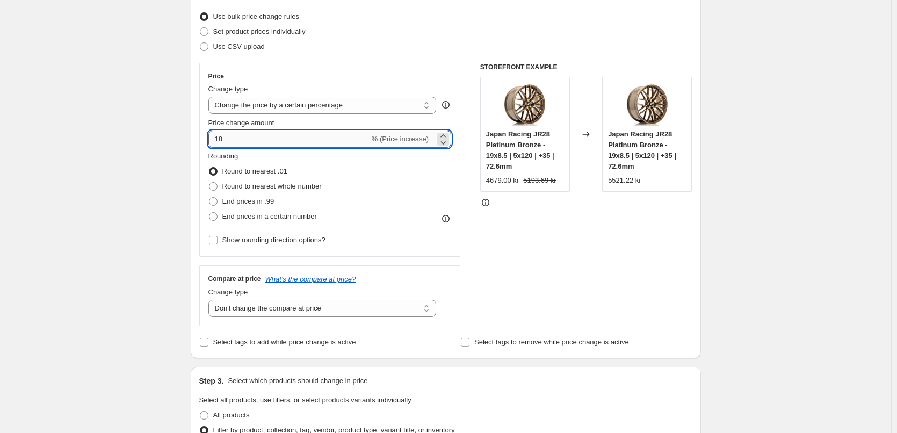
click at [313, 138] on input "18" at bounding box center [288, 138] width 161 height 17
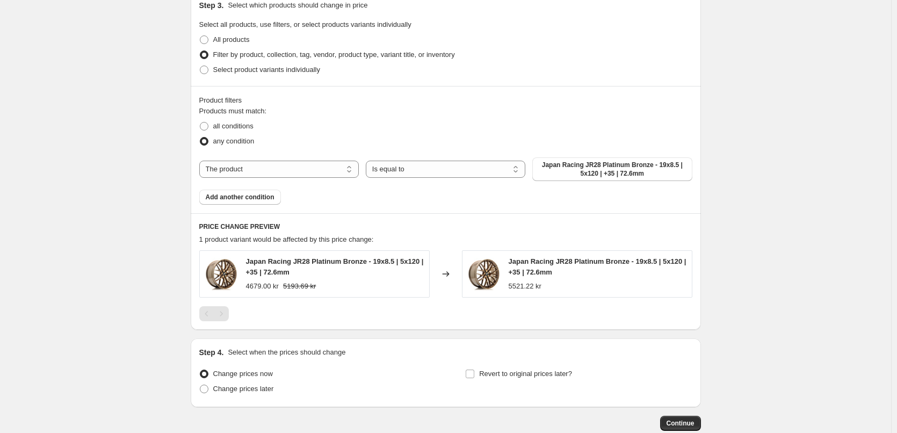
scroll to position [511, 0]
click at [264, 175] on select "The product The product's collection The product's tag The product's vendor The…" at bounding box center [278, 168] width 159 height 17
select select "vendor"
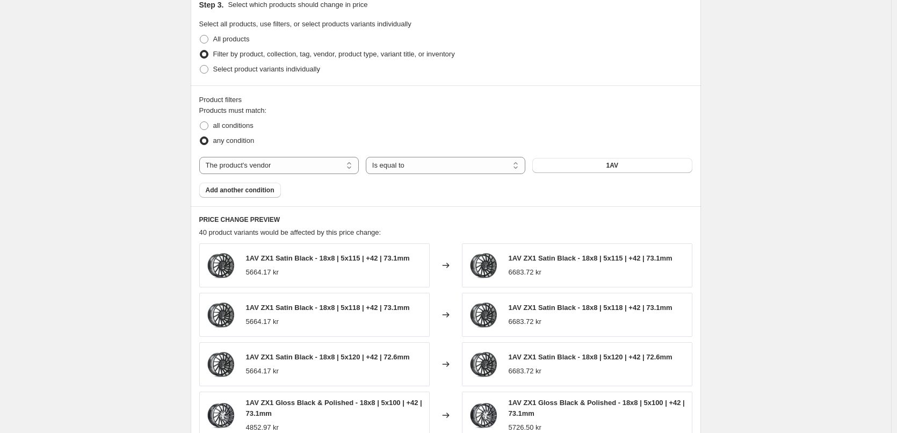
click at [601, 166] on button "1AV" at bounding box center [611, 165] width 159 height 15
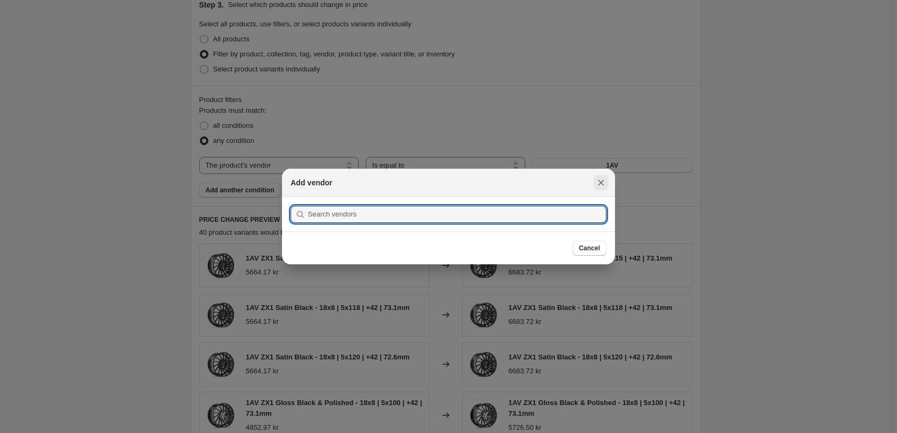
click at [597, 186] on icon "Close" at bounding box center [600, 182] width 11 height 11
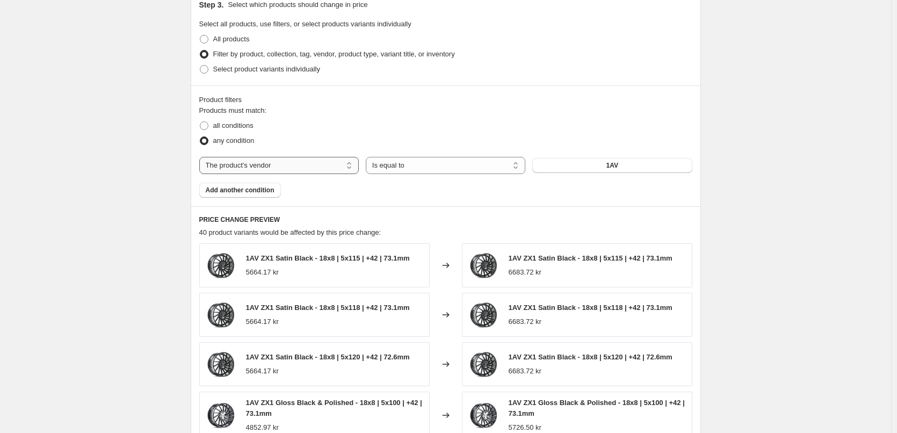
click at [288, 172] on select "The product The product's collection The product's tag The product's vendor The…" at bounding box center [278, 165] width 159 height 17
click at [588, 163] on button "1AV" at bounding box center [611, 165] width 159 height 15
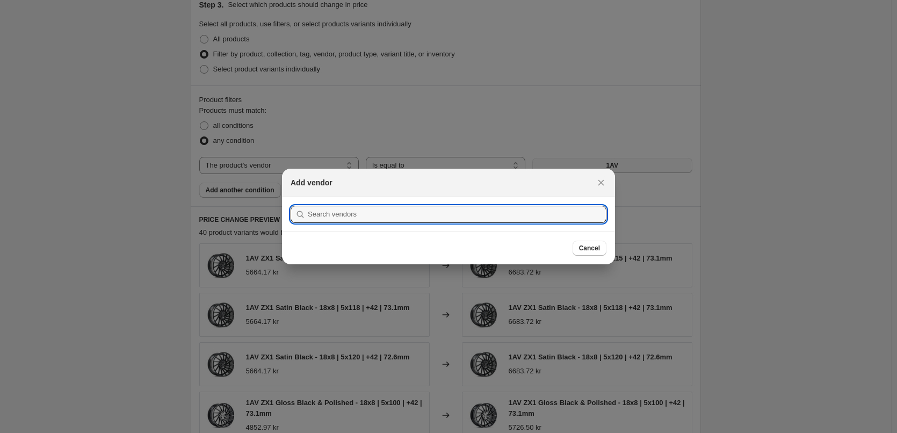
scroll to position [0, 0]
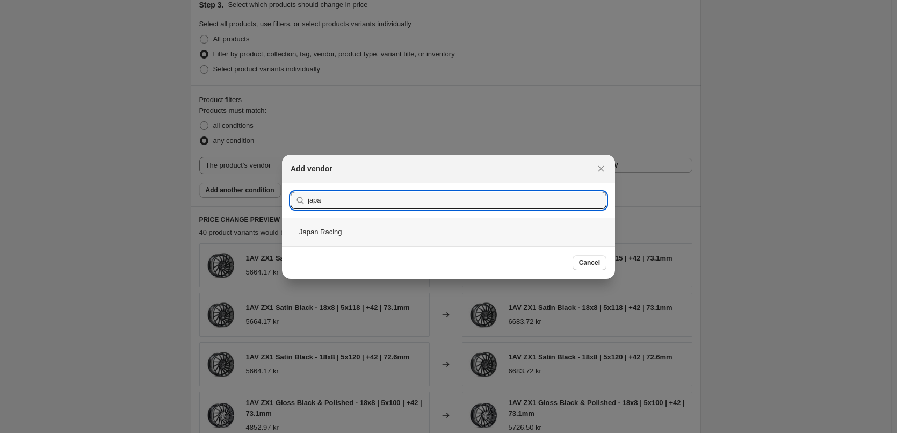
type input "japa"
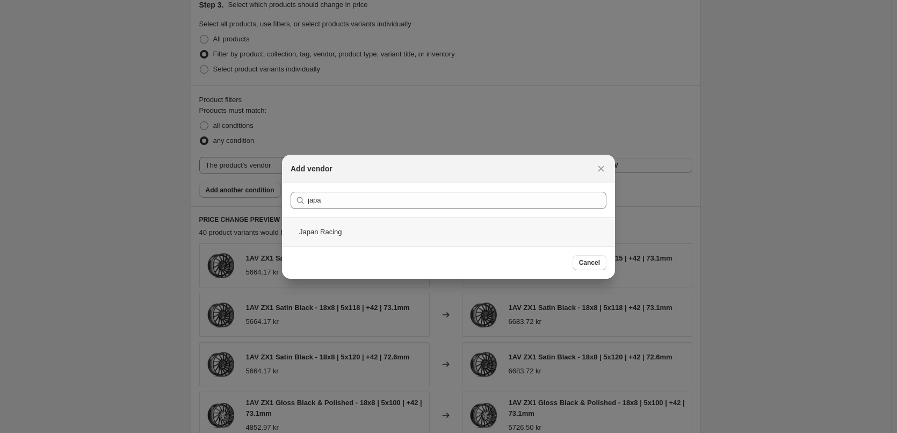
click at [386, 226] on div "Japan Racing" at bounding box center [448, 231] width 333 height 28
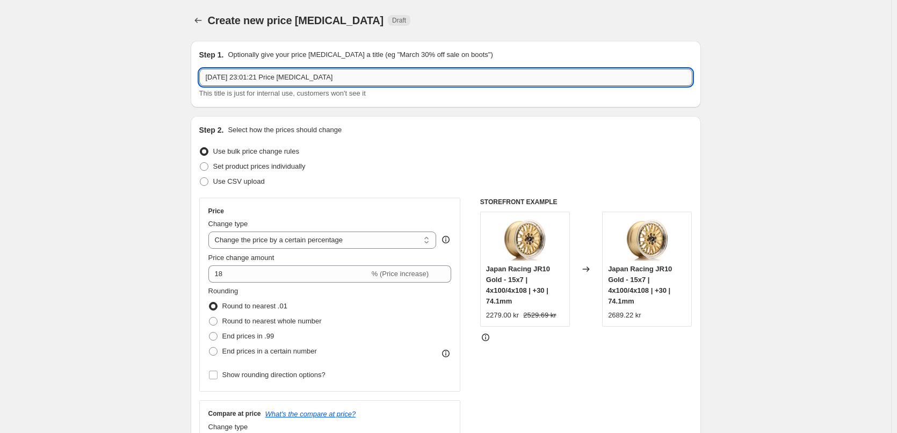
click at [410, 71] on input "[DATE] 23:01:21 Price [MEDICAL_DATA]" at bounding box center [445, 77] width 493 height 17
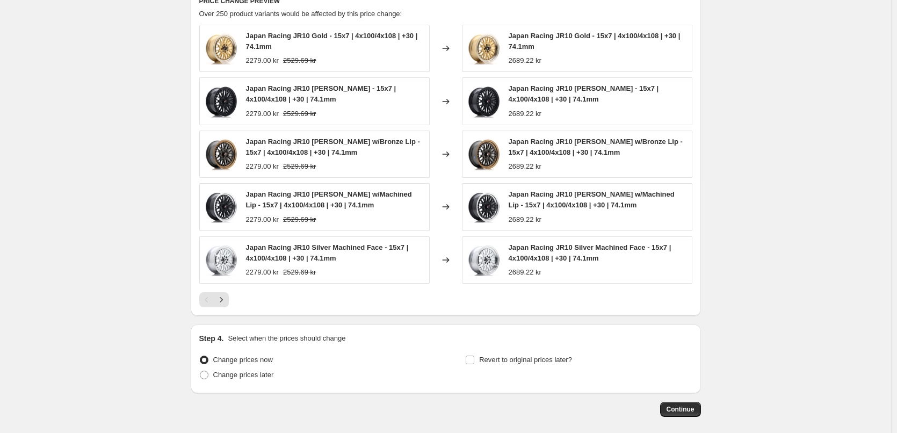
scroll to position [779, 0]
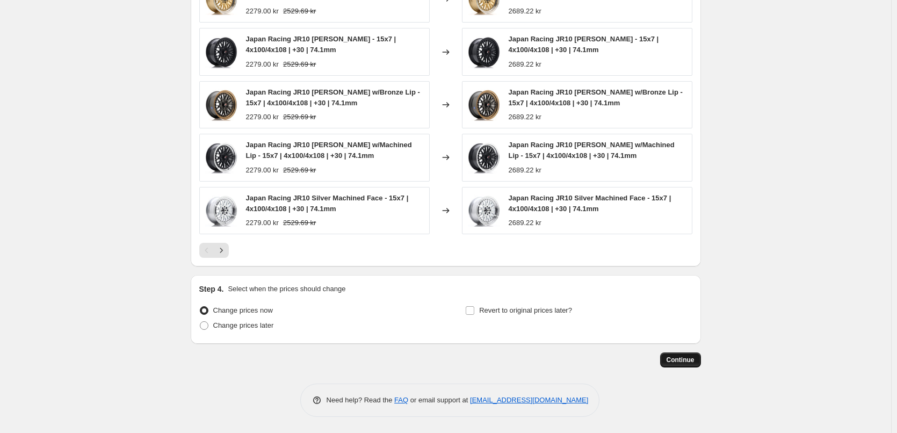
type input "midlertidig"
click at [670, 366] on button "Continue" at bounding box center [680, 359] width 41 height 15
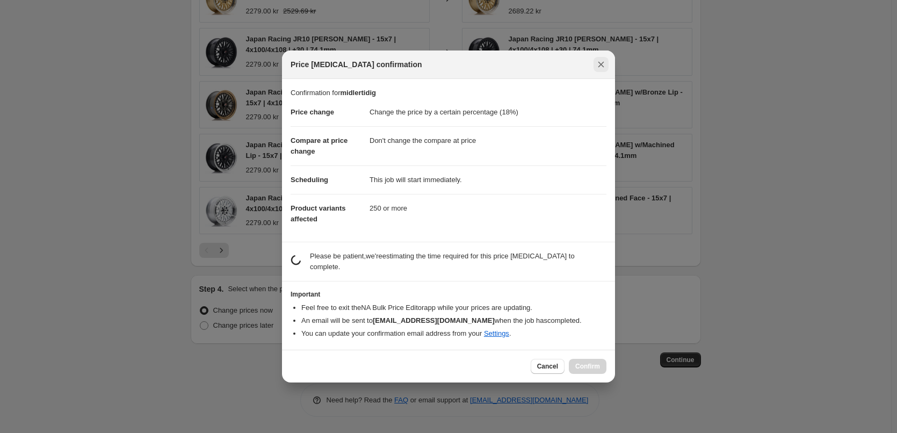
click at [598, 70] on icon "Close" at bounding box center [600, 64] width 11 height 11
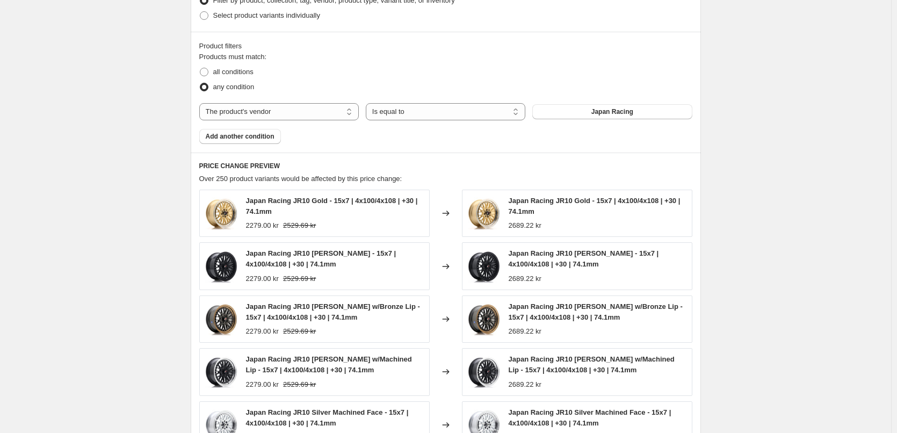
scroll to position [779, 0]
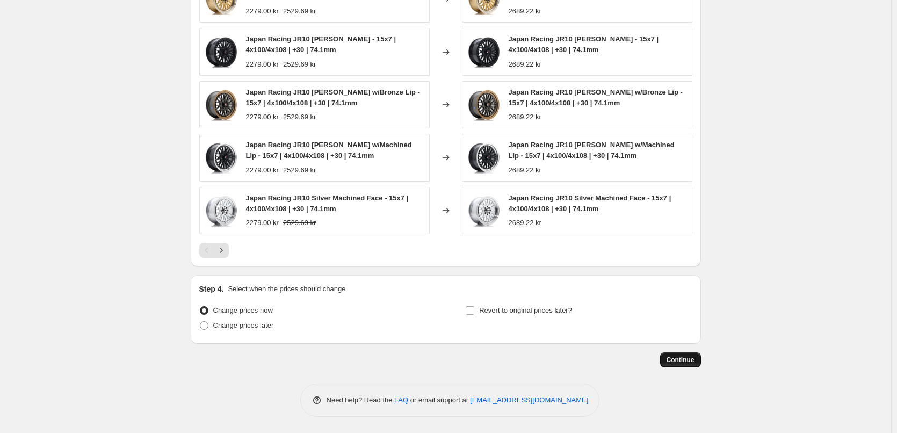
click at [674, 358] on span "Continue" at bounding box center [680, 359] width 28 height 9
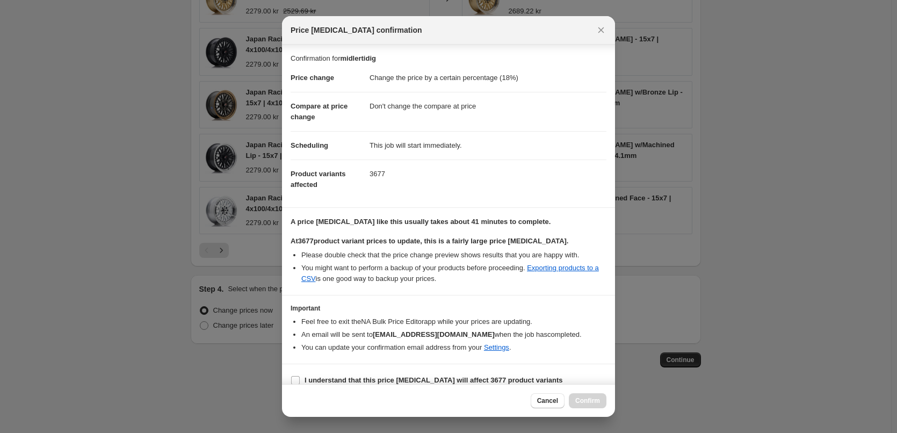
scroll to position [12, 0]
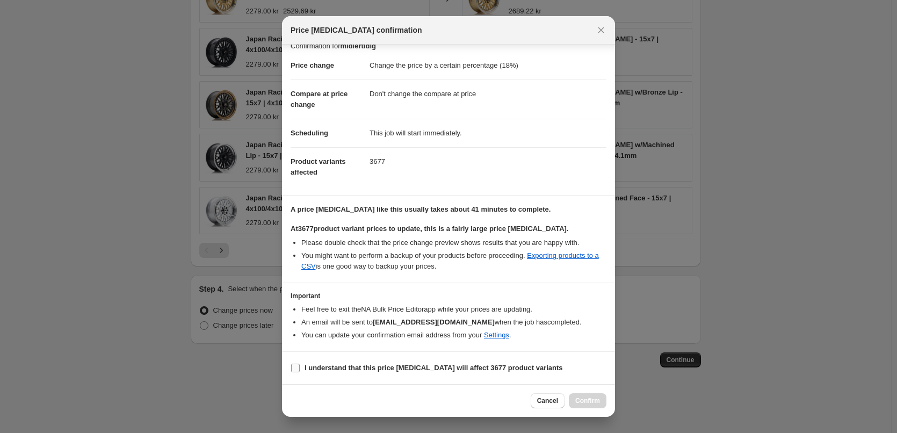
click at [362, 369] on b "I understand that this price [MEDICAL_DATA] will affect 3677 product variants" at bounding box center [433, 368] width 258 height 8
click at [300, 369] on input "I understand that this price [MEDICAL_DATA] will affect 3677 product variants" at bounding box center [295, 368] width 9 height 9
checkbox input "true"
click at [578, 403] on span "Confirm" at bounding box center [587, 400] width 25 height 9
